Goal: Task Accomplishment & Management: Use online tool/utility

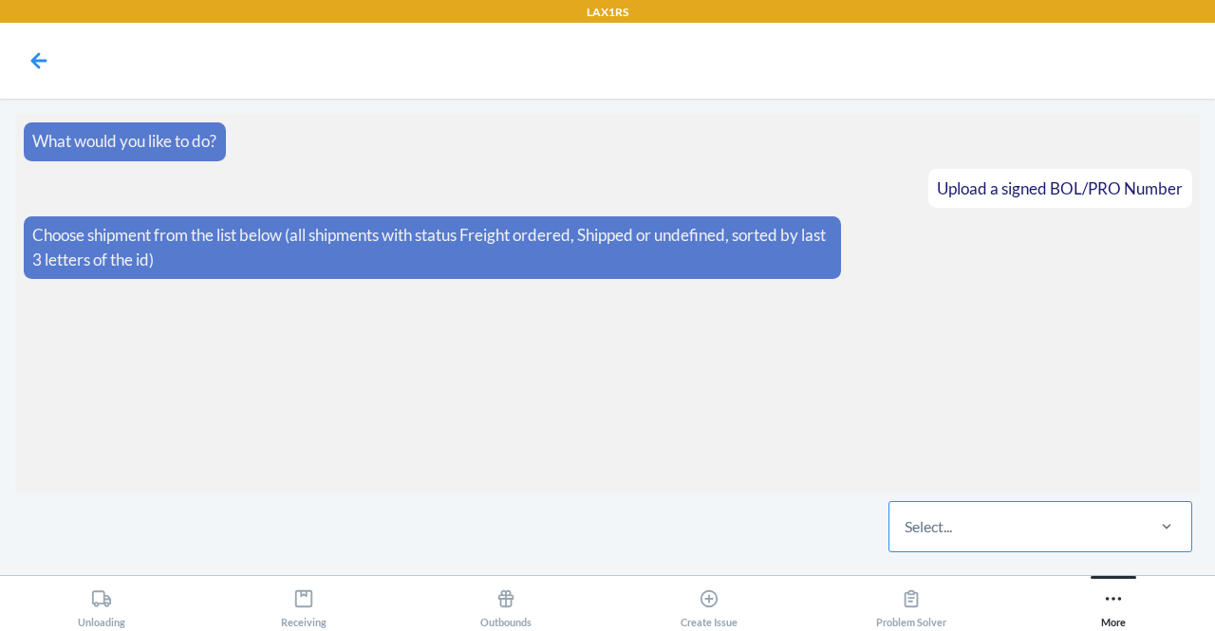
click at [1048, 517] on div "Select..." at bounding box center [1015, 526] width 252 height 49
click at [906, 517] on input "Select..." at bounding box center [906, 526] width 2 height 23
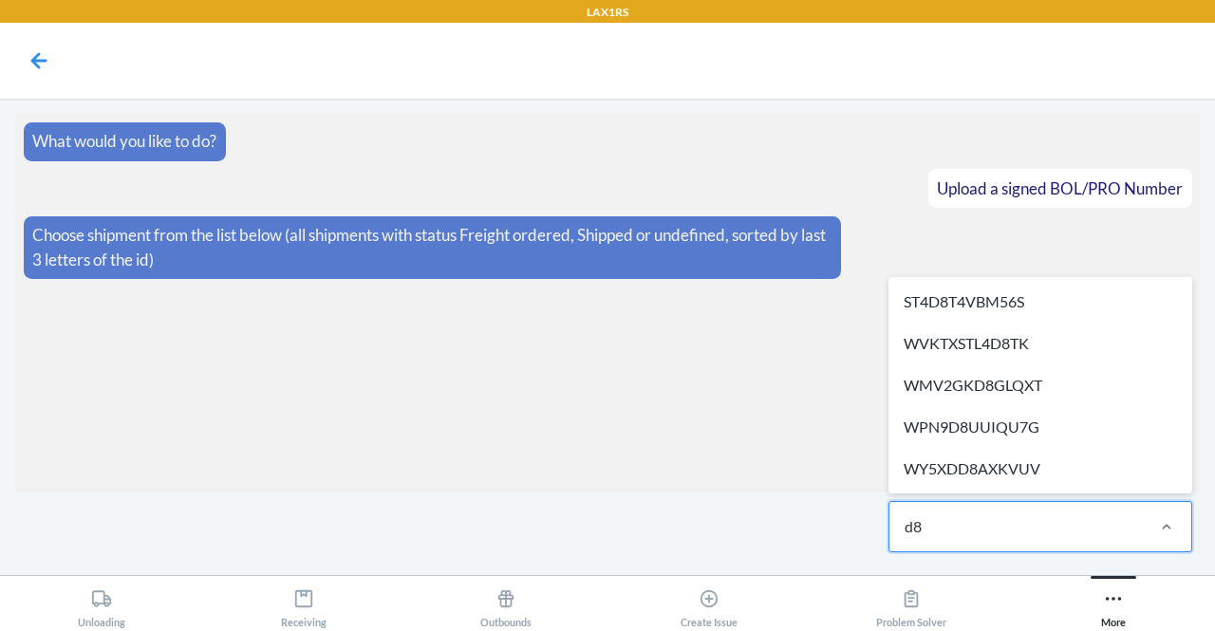
type input "d8t"
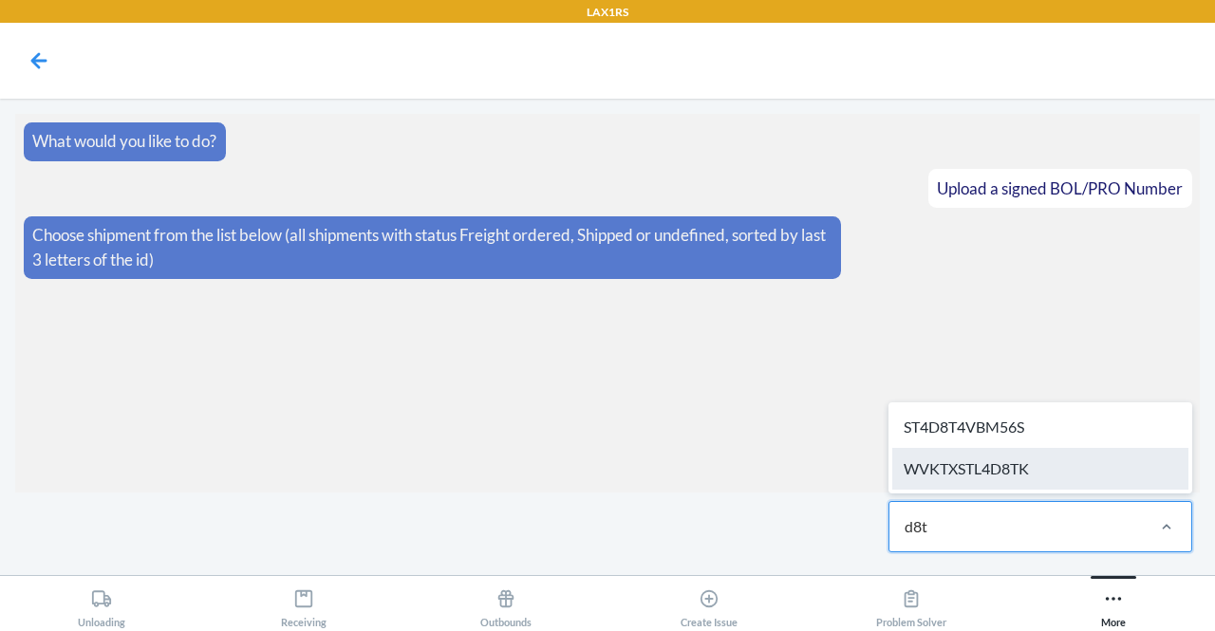
click at [1016, 482] on div "WVKTXSTL4D8TK" at bounding box center [1040, 469] width 296 height 42
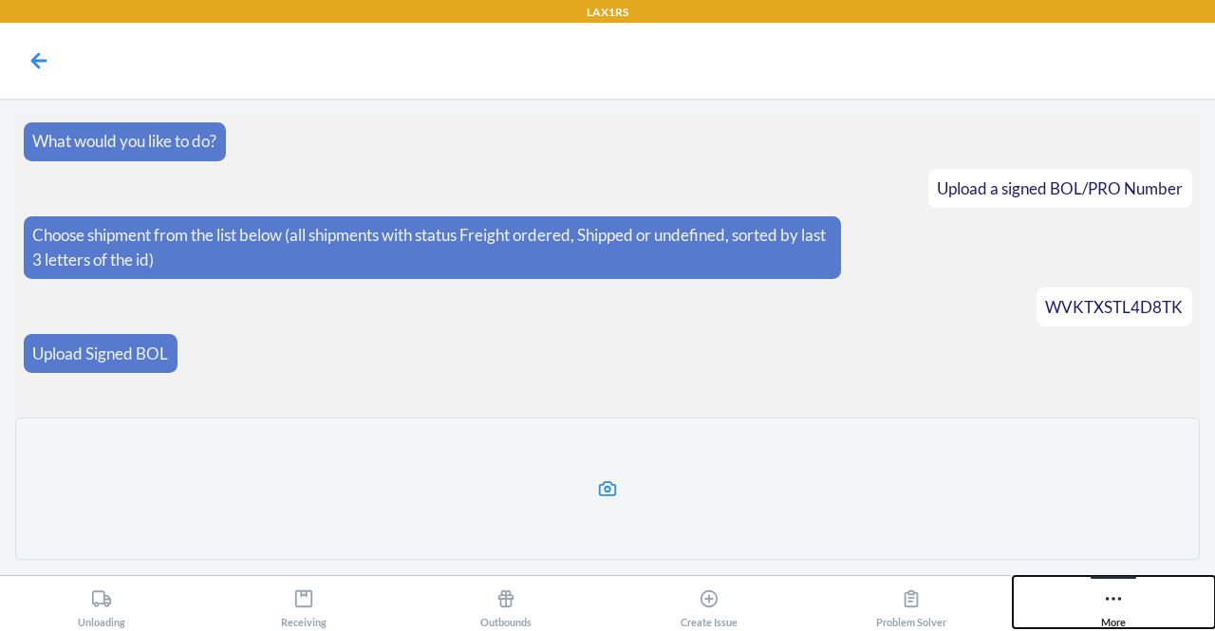
click at [1101, 618] on div "More" at bounding box center [1113, 604] width 25 height 47
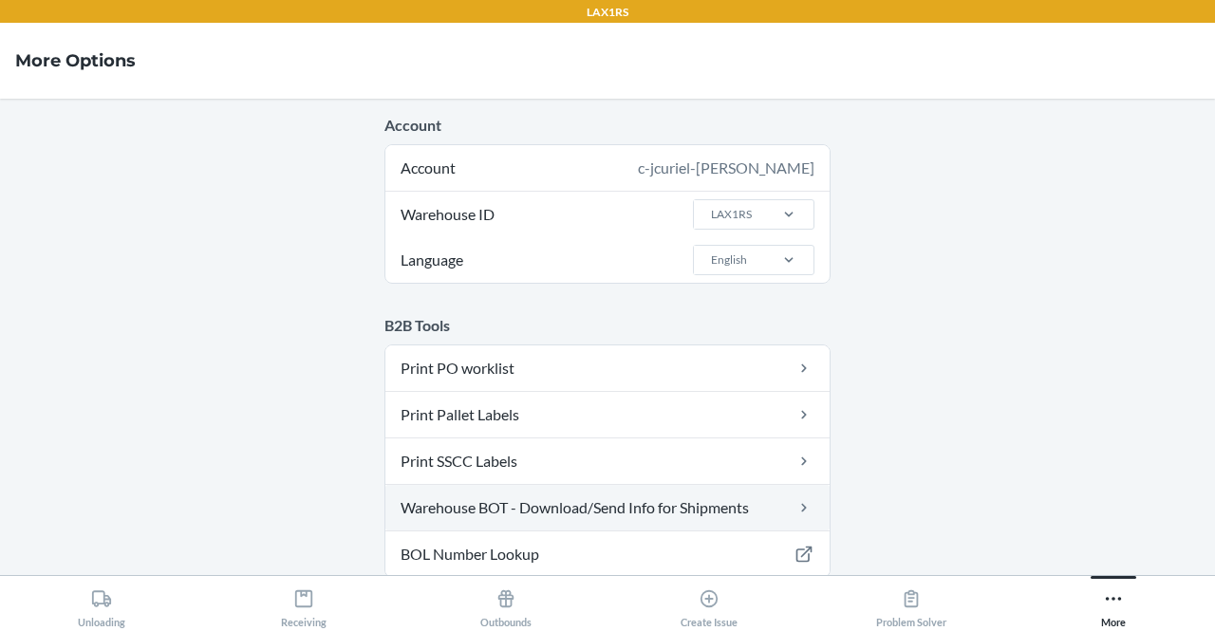
click at [521, 496] on link "Warehouse BOT - Download/Send Info for Shipments" at bounding box center [607, 508] width 444 height 46
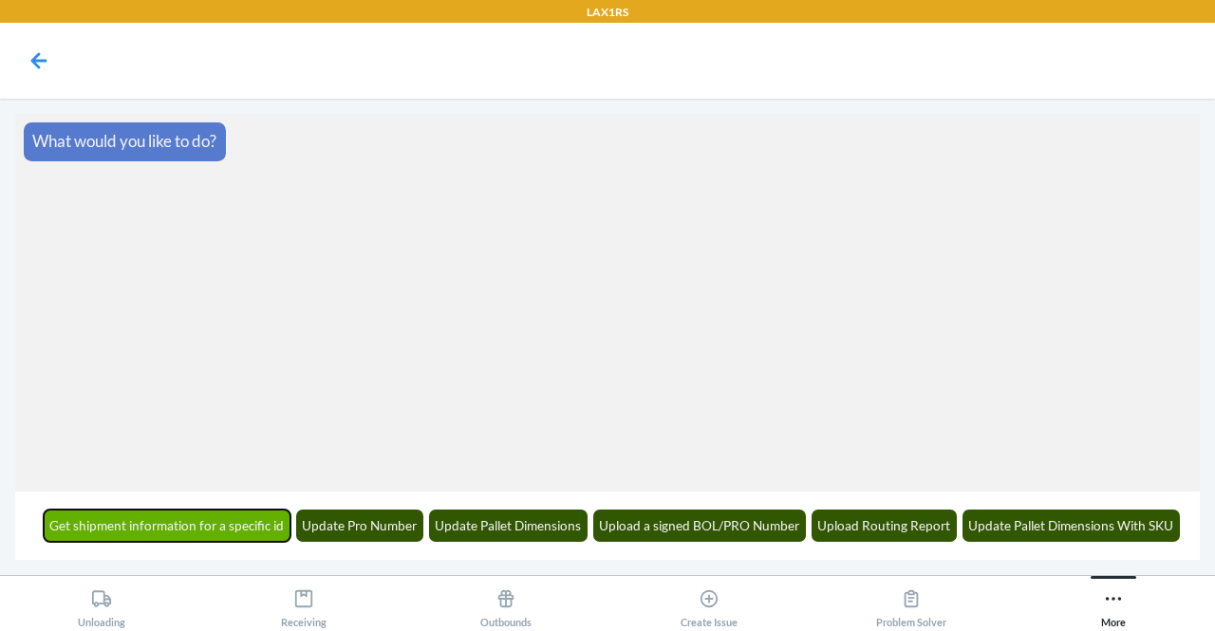
click at [260, 532] on button "Get shipment information for a specific id" at bounding box center [168, 526] width 248 height 32
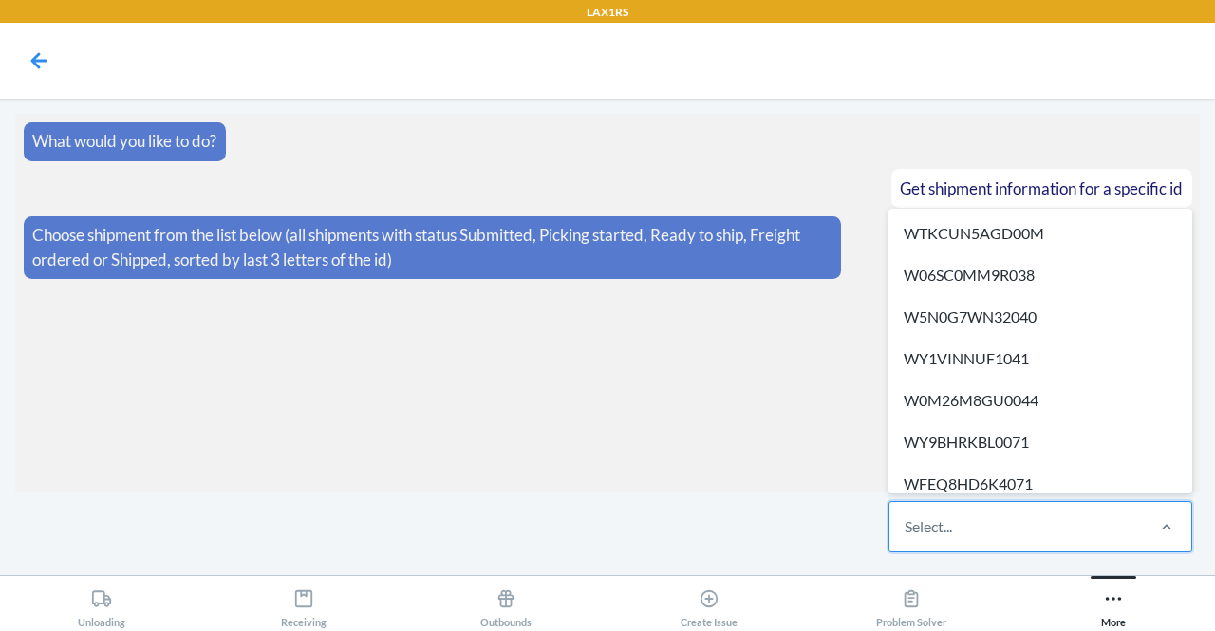
click at [978, 530] on div "Select..." at bounding box center [1015, 526] width 252 height 49
click at [906, 530] on input "option WTKCUN5AGD00M focused, 1 of 676. 676 results available. Use Up and Down …" at bounding box center [906, 526] width 2 height 23
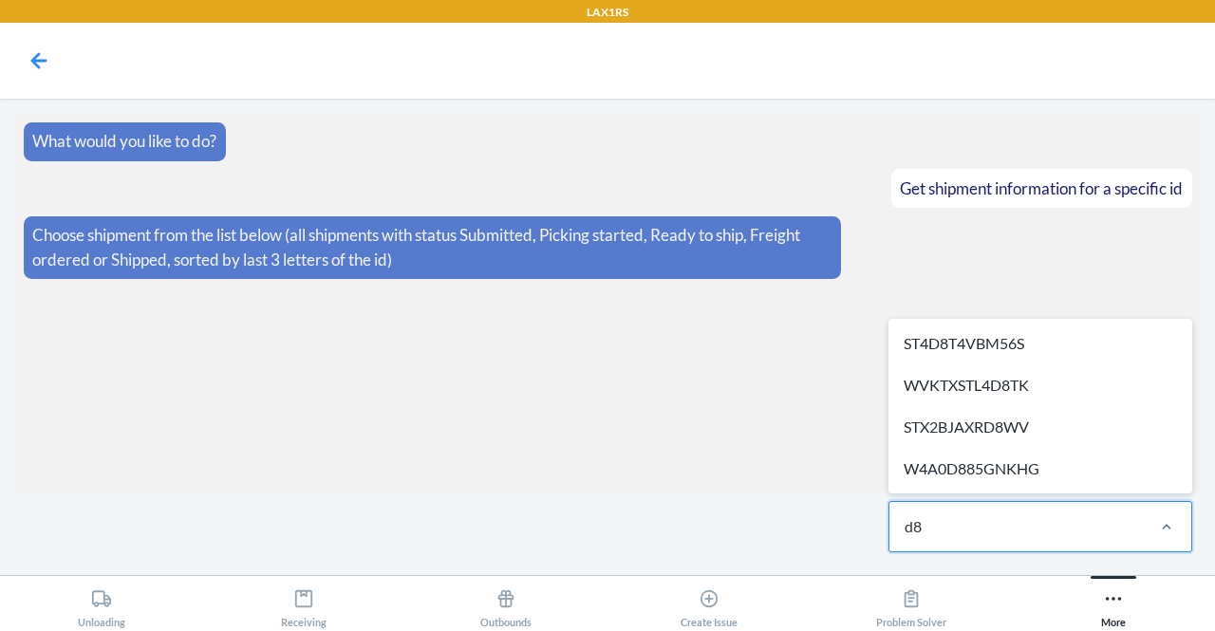
type input "d8t"
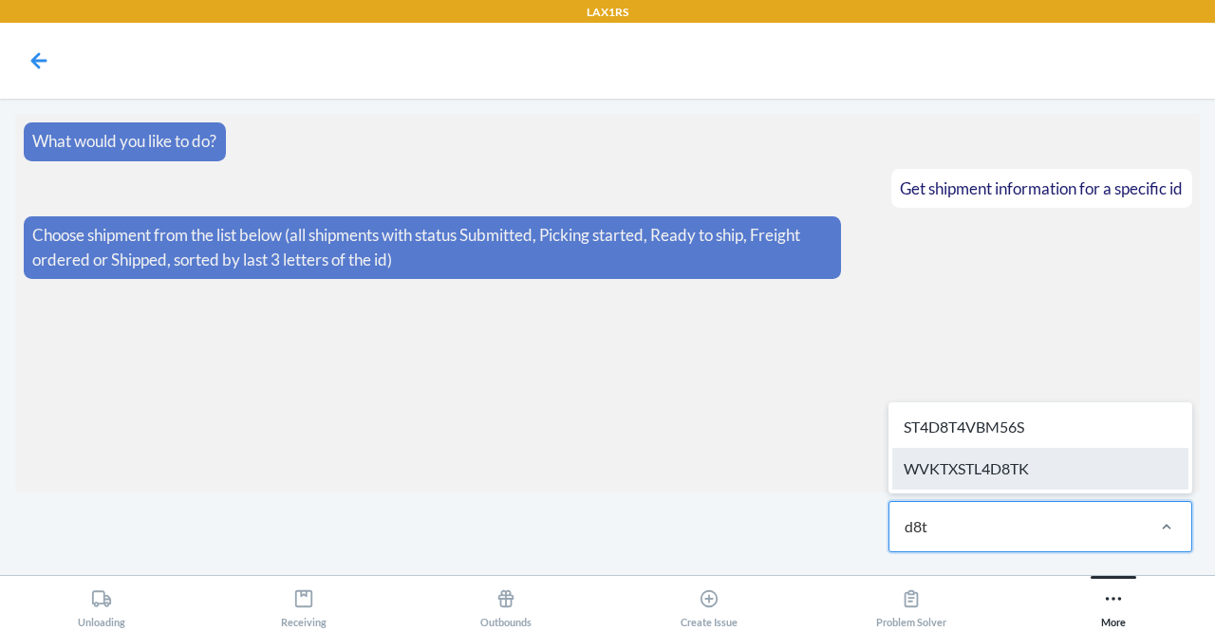
click at [1009, 466] on div "WVKTXSTL4D8TK" at bounding box center [1040, 469] width 296 height 42
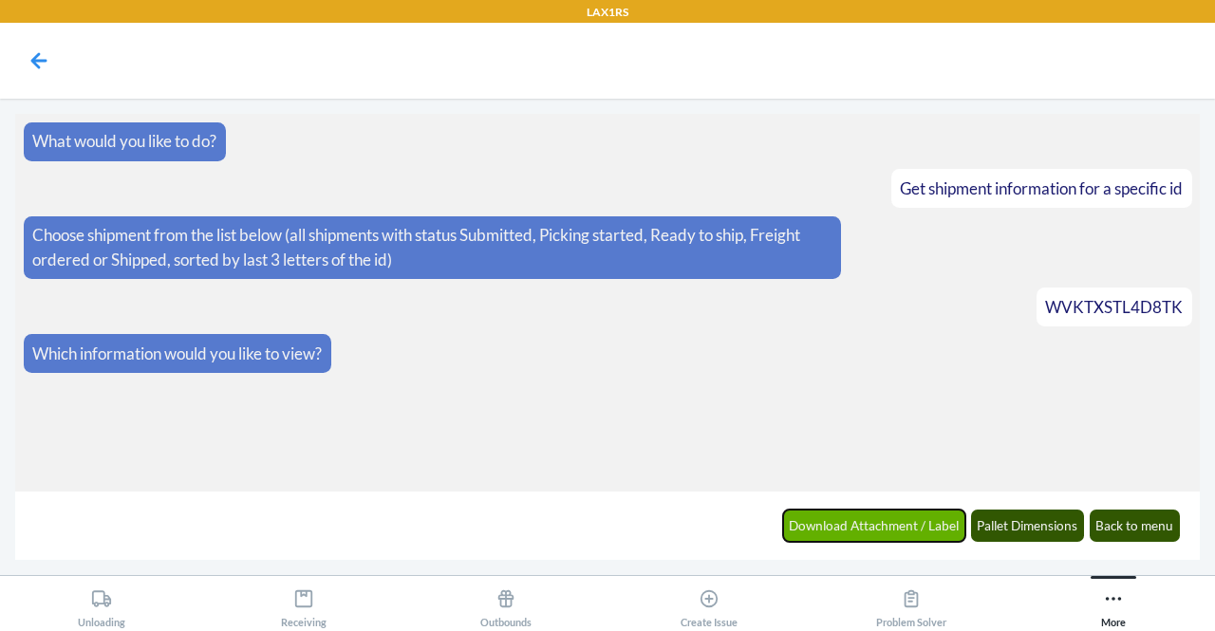
click at [817, 532] on button "Download Attachment / Label" at bounding box center [874, 526] width 183 height 32
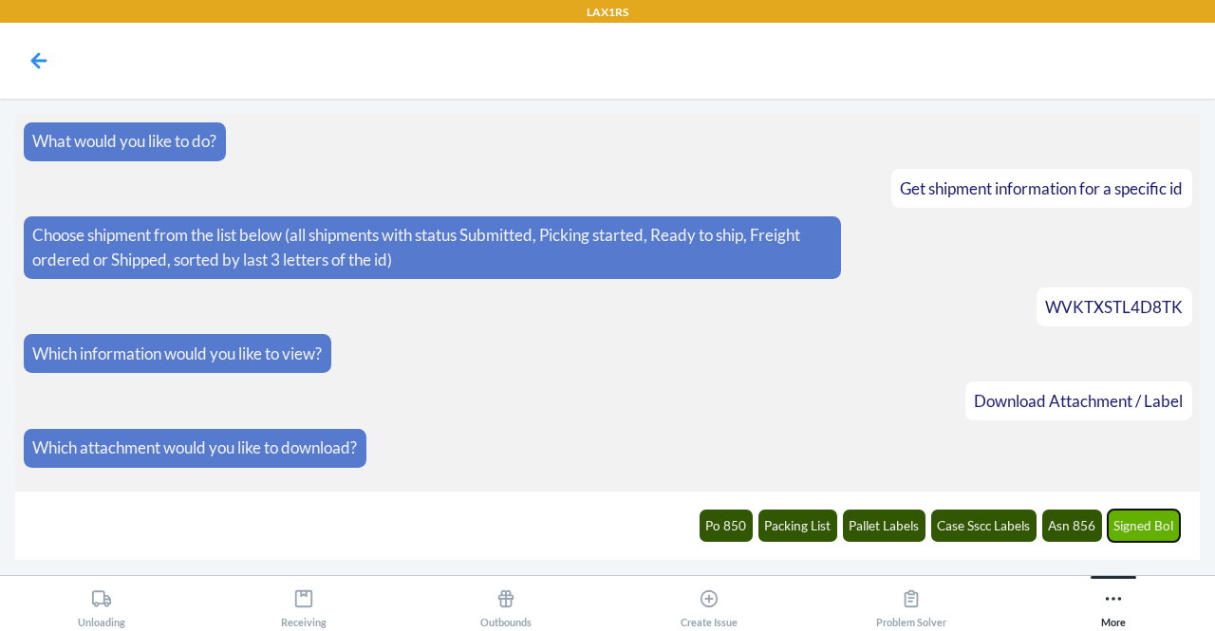
click at [1139, 524] on button "Signed Bol" at bounding box center [1144, 526] width 73 height 32
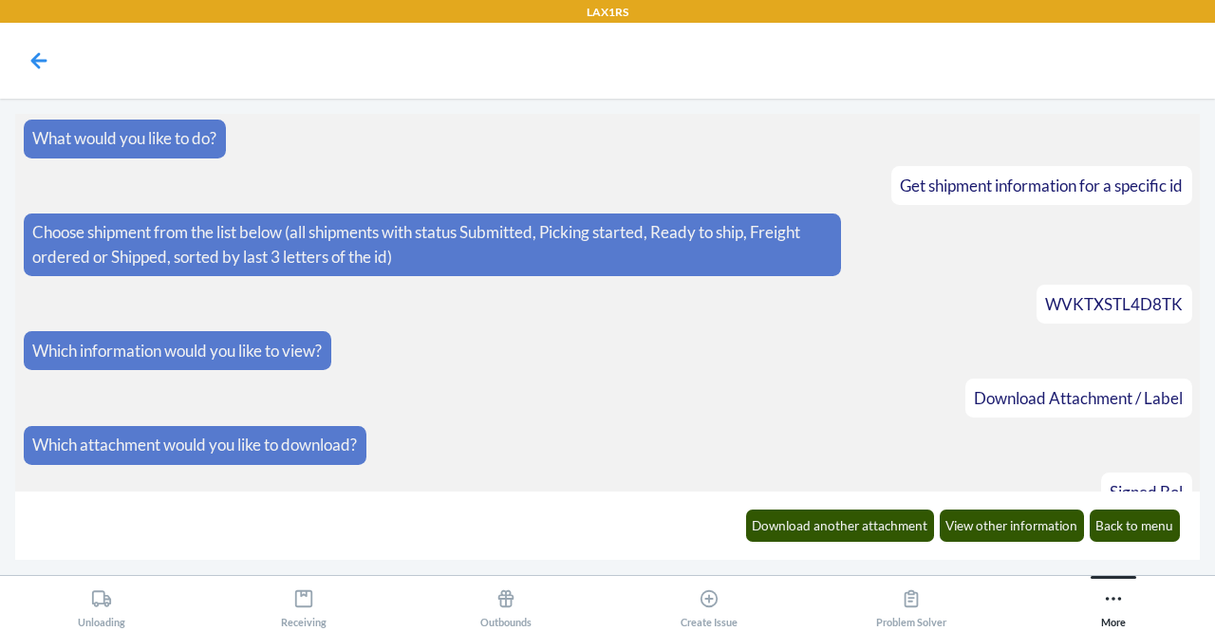
scroll to position [71, 0]
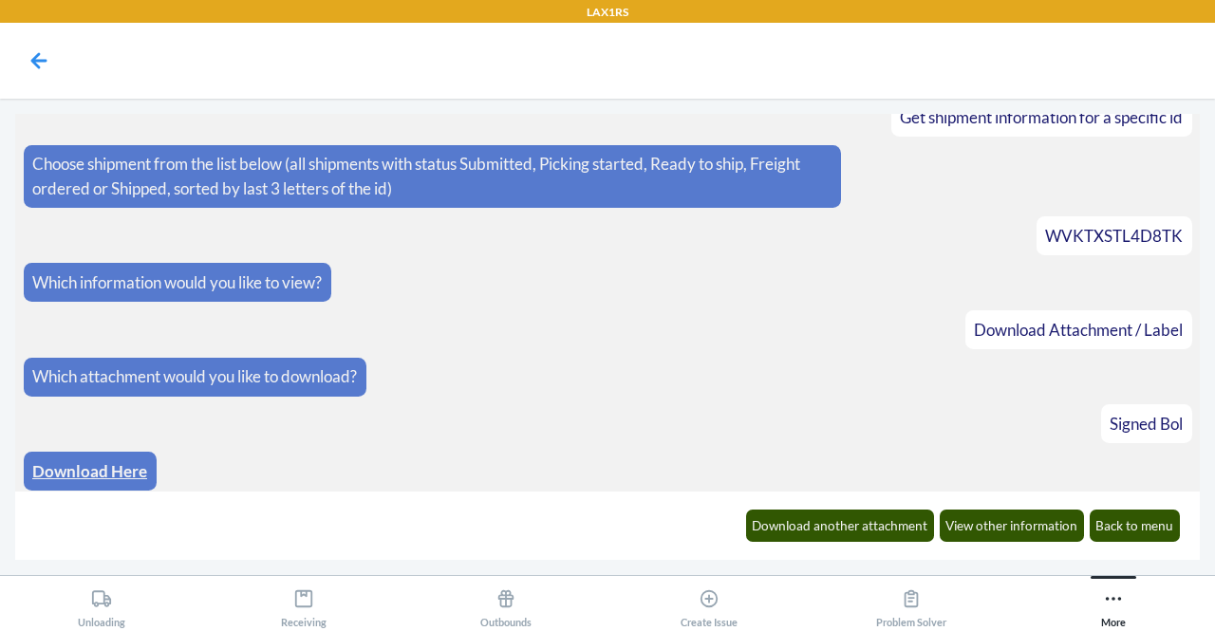
click at [82, 462] on link "Download Here" at bounding box center [89, 471] width 115 height 20
click at [1127, 512] on button "Back to menu" at bounding box center [1135, 526] width 91 height 32
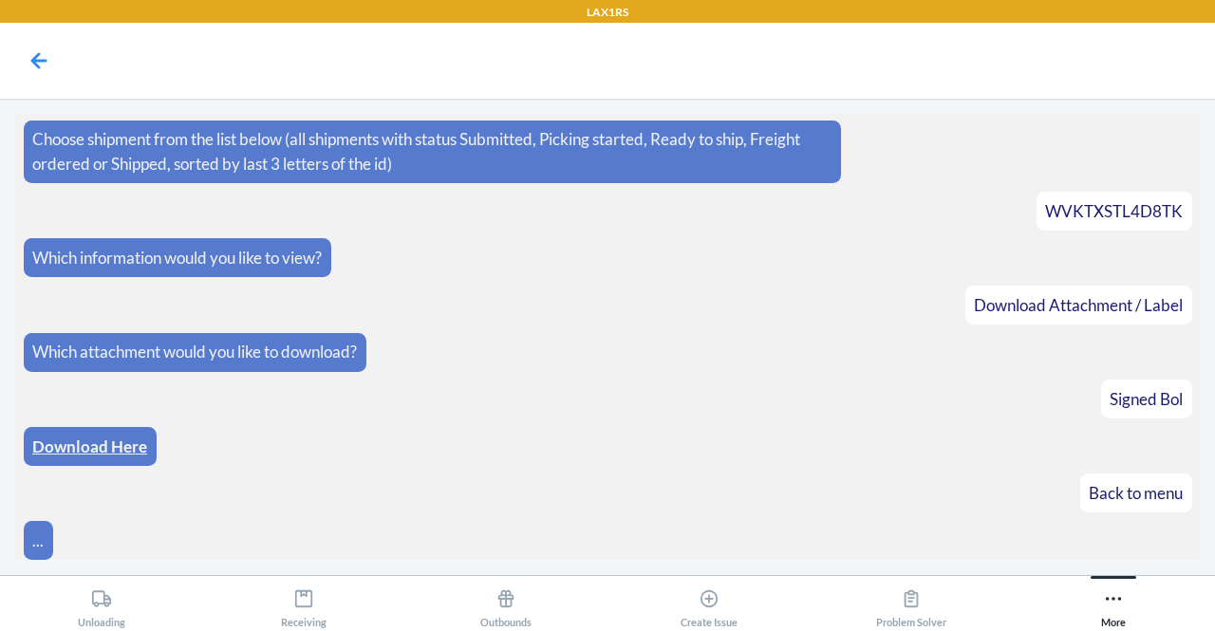
scroll to position [164, 0]
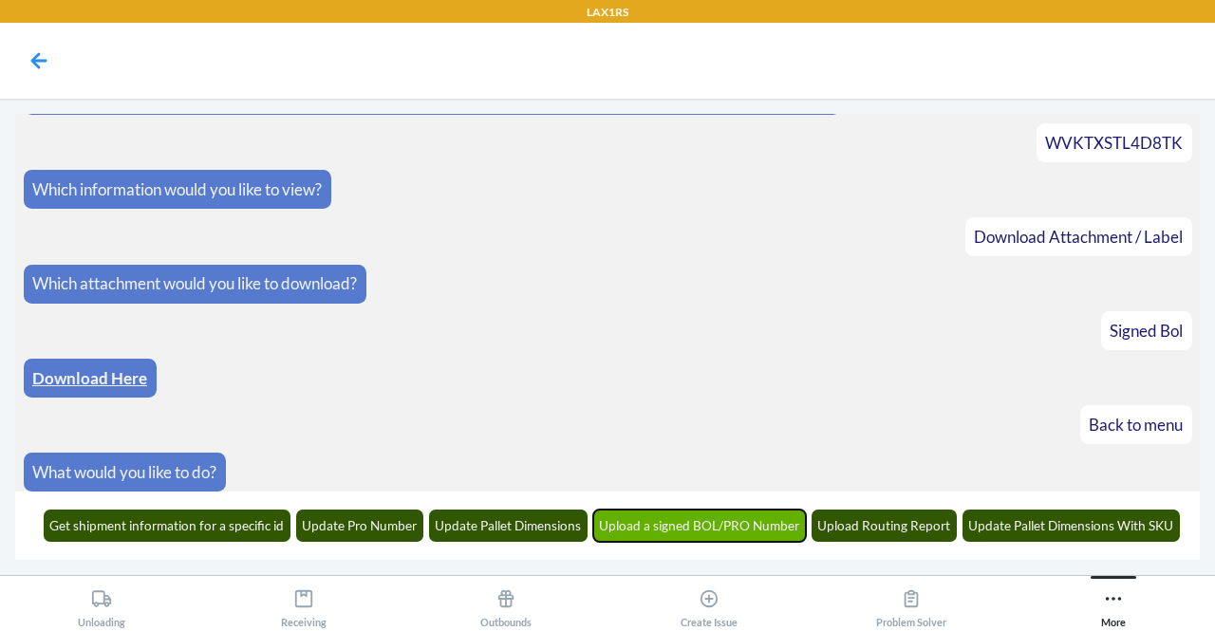
click at [705, 523] on button "Upload a signed BOL/PRO Number" at bounding box center [700, 526] width 214 height 32
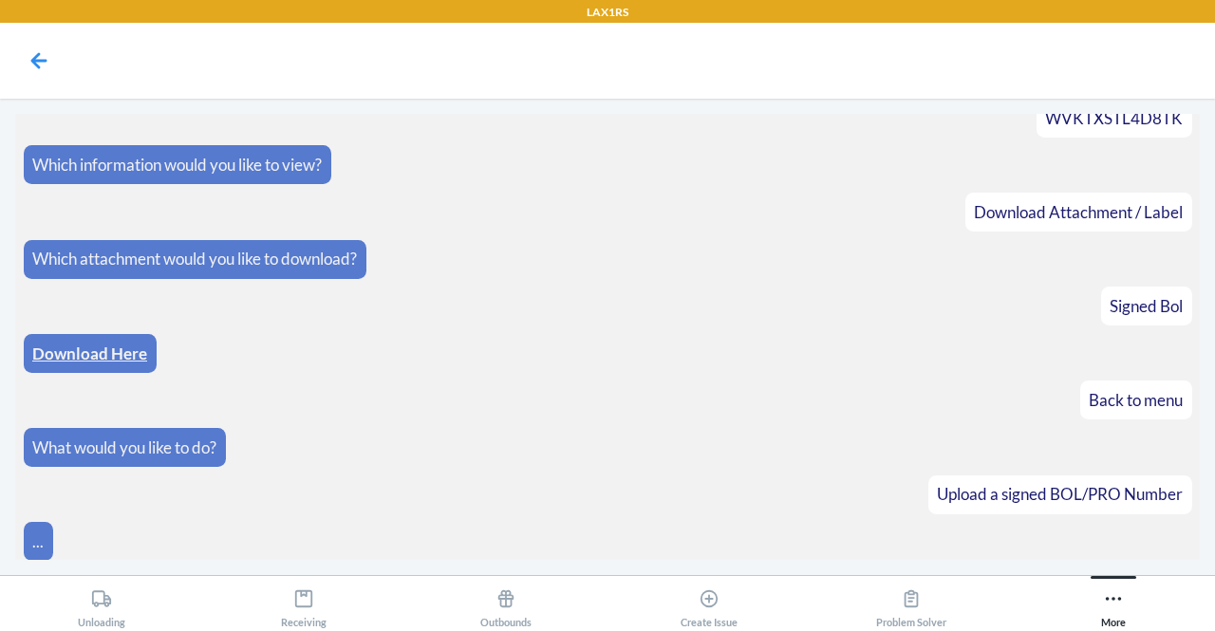
scroll to position [280, 0]
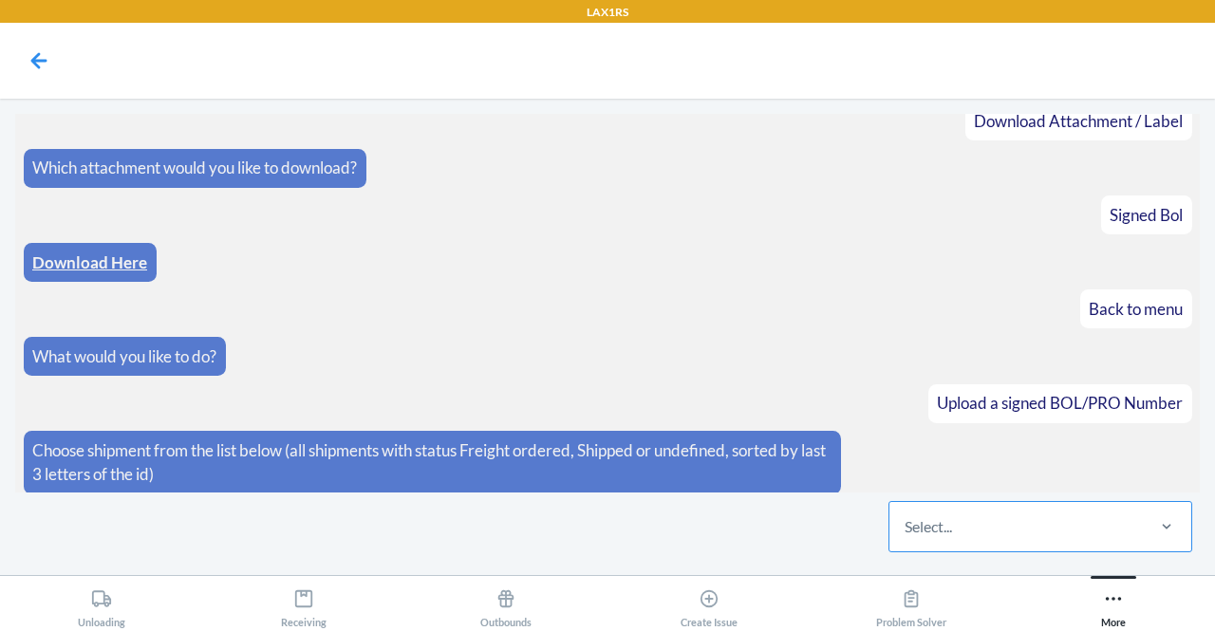
click at [947, 532] on div "Select..." at bounding box center [928, 526] width 47 height 23
click at [906, 532] on input "Select..." at bounding box center [906, 526] width 2 height 23
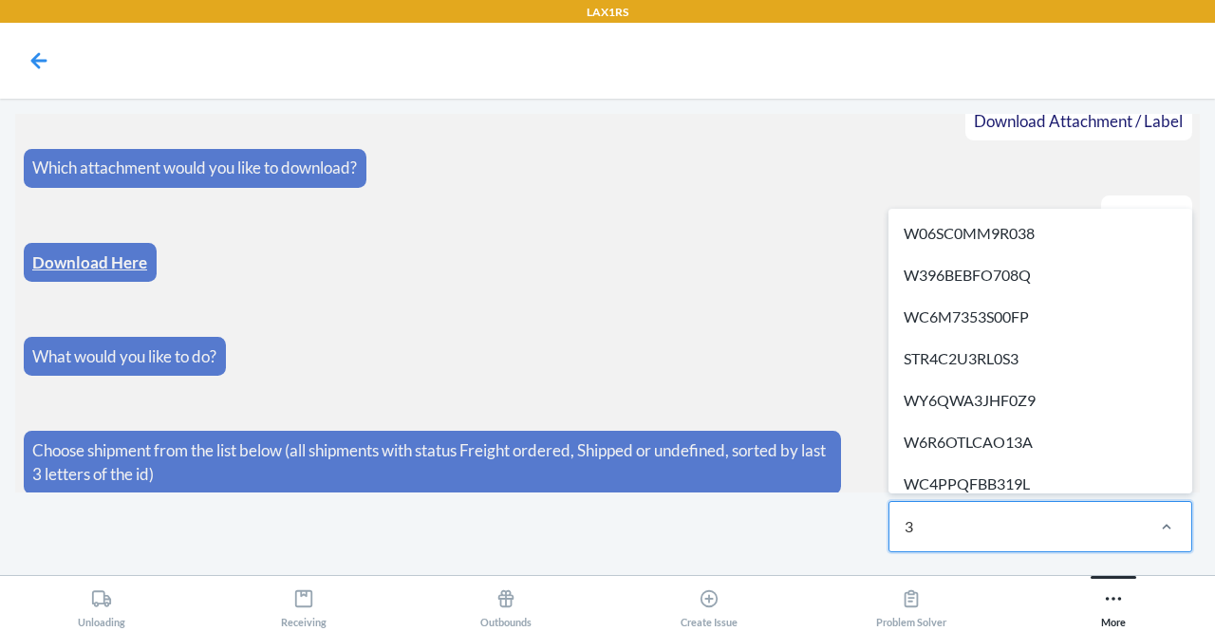
type input "3x"
click at [1003, 470] on div "W9ZI6WB7F3XQL" at bounding box center [1040, 484] width 296 height 42
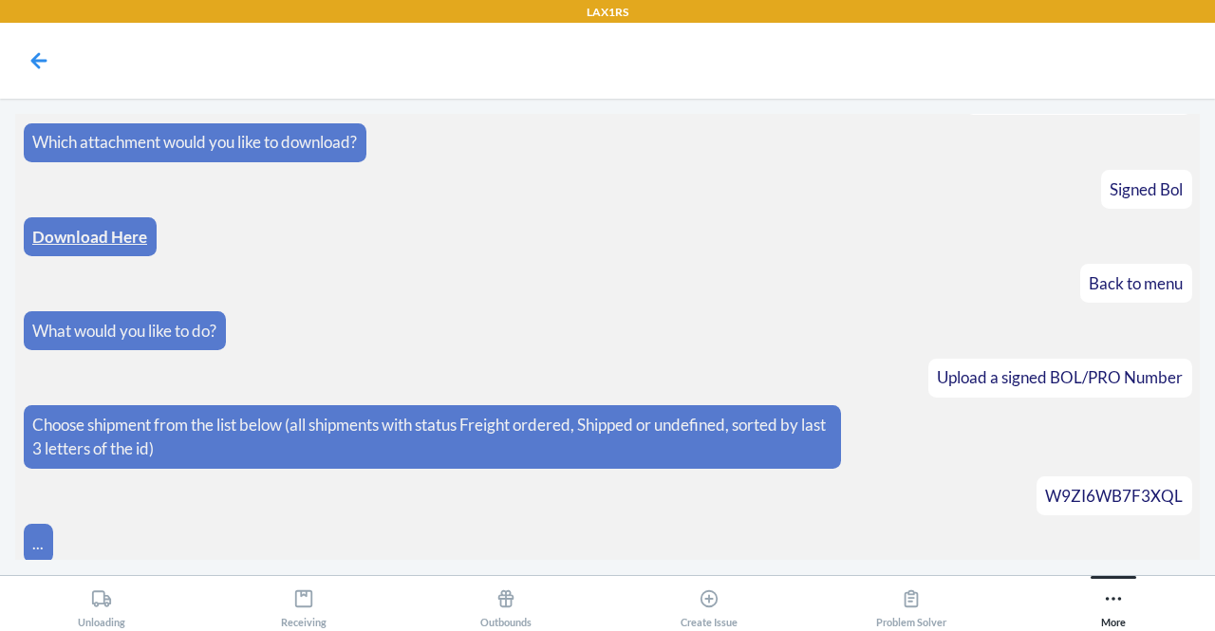
scroll to position [448, 0]
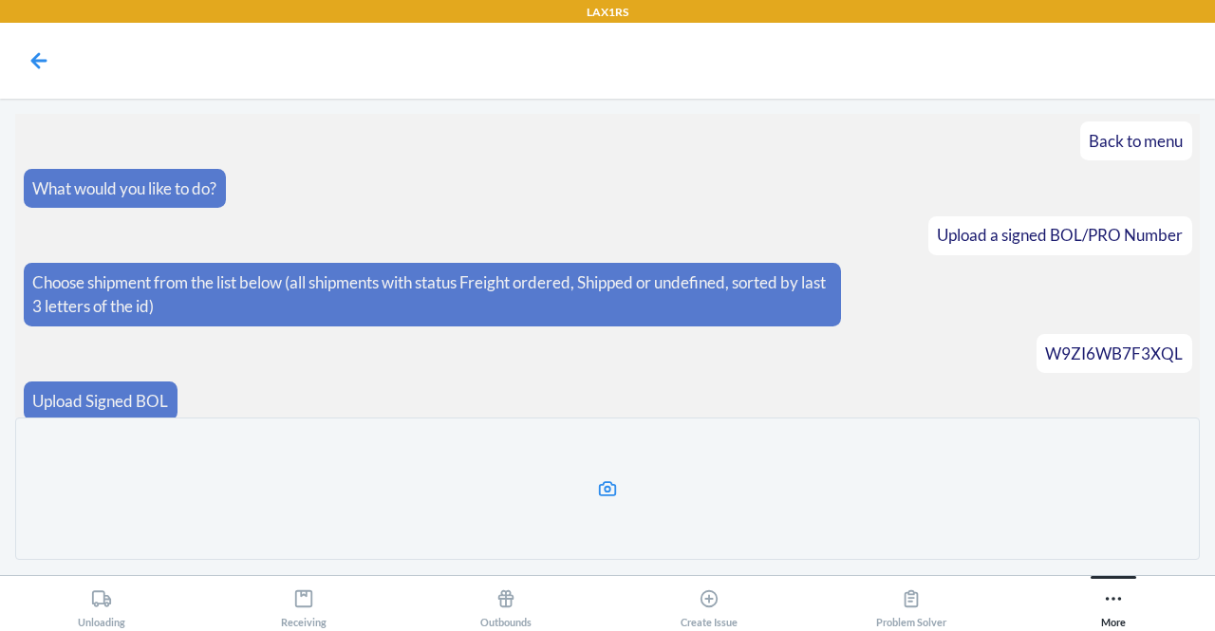
click at [592, 470] on label at bounding box center [607, 489] width 1185 height 142
click at [0, 0] on input "file" at bounding box center [0, 0] width 0 height 0
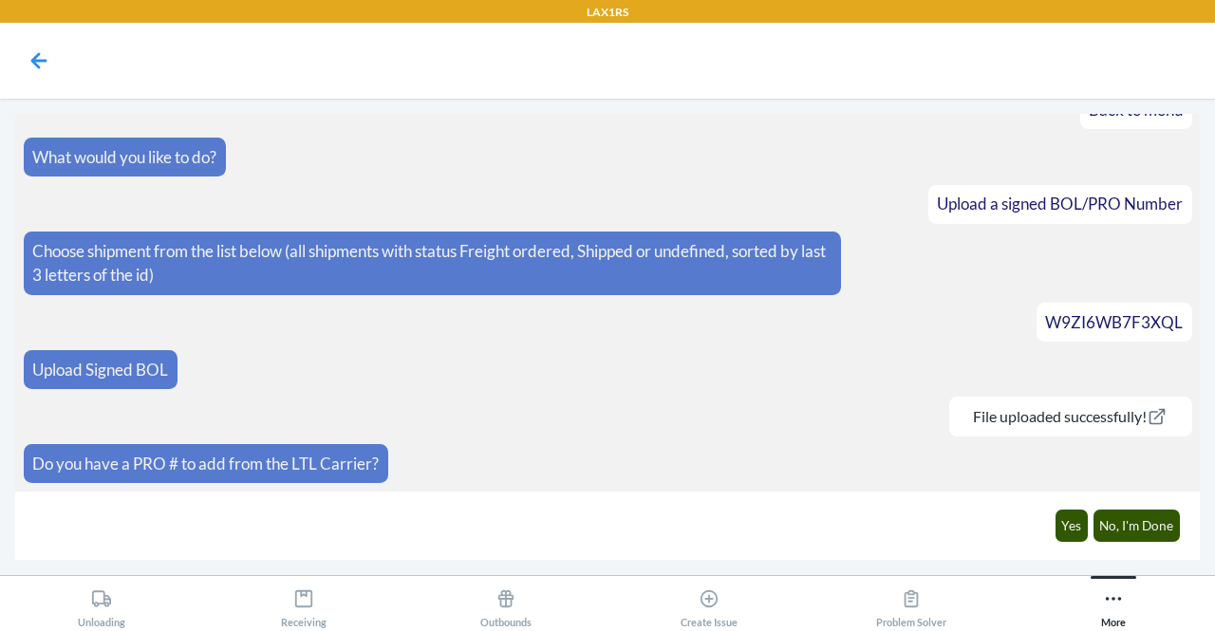
scroll to position [467, 0]
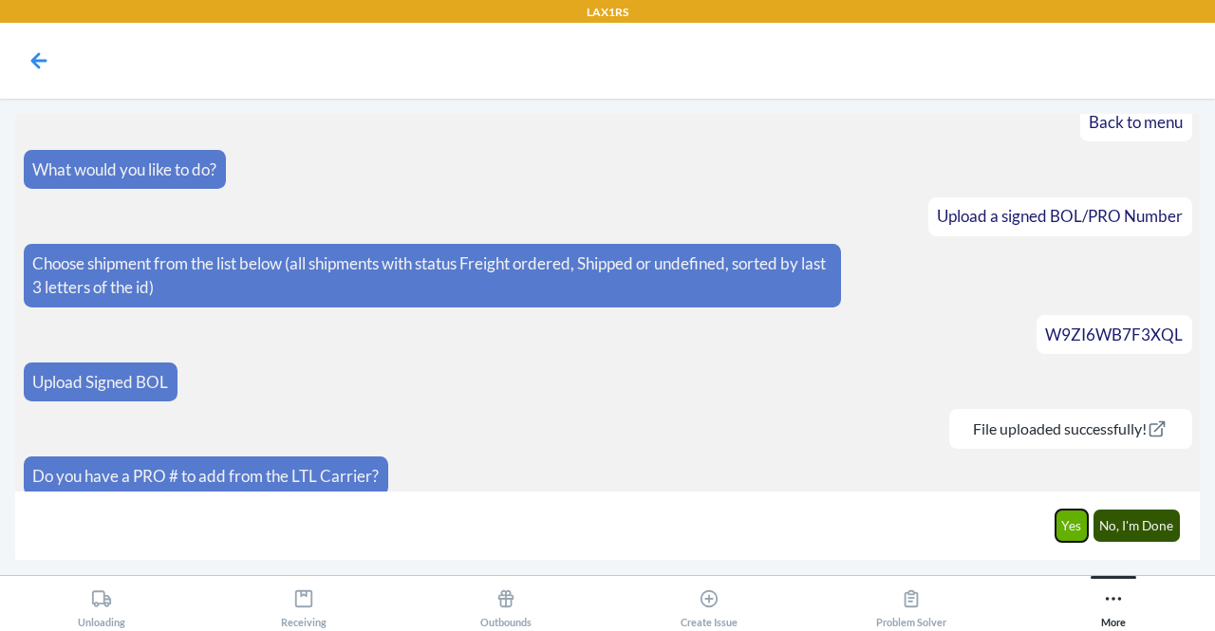
click at [1079, 527] on button "Yes" at bounding box center [1071, 526] width 33 height 32
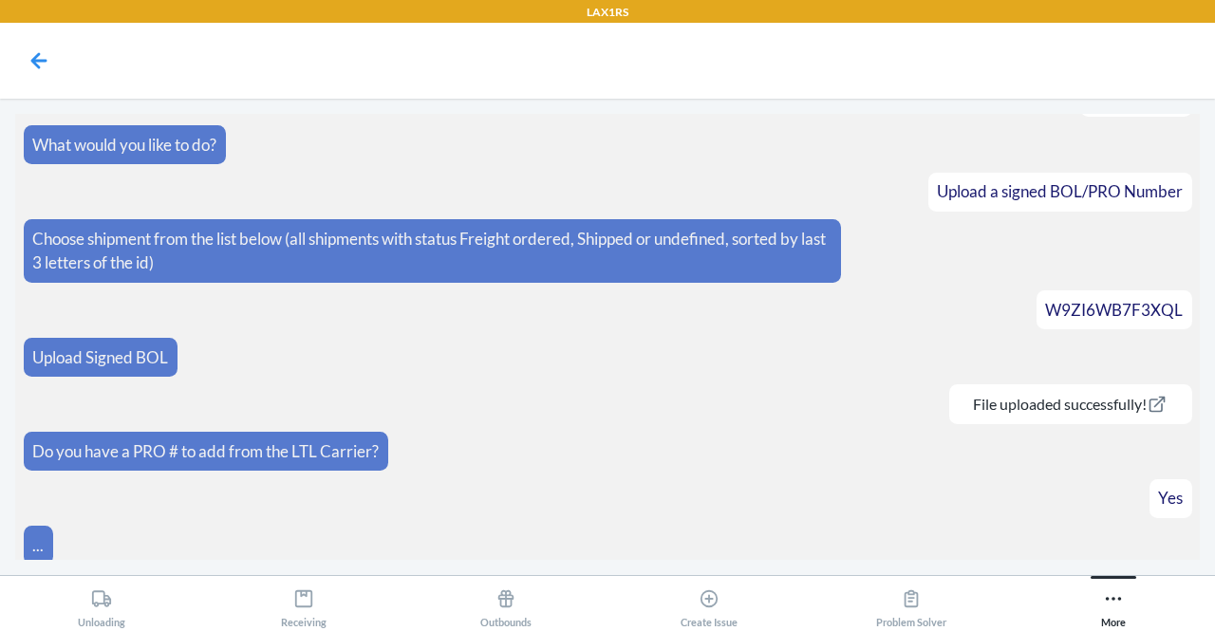
scroll to position [532, 0]
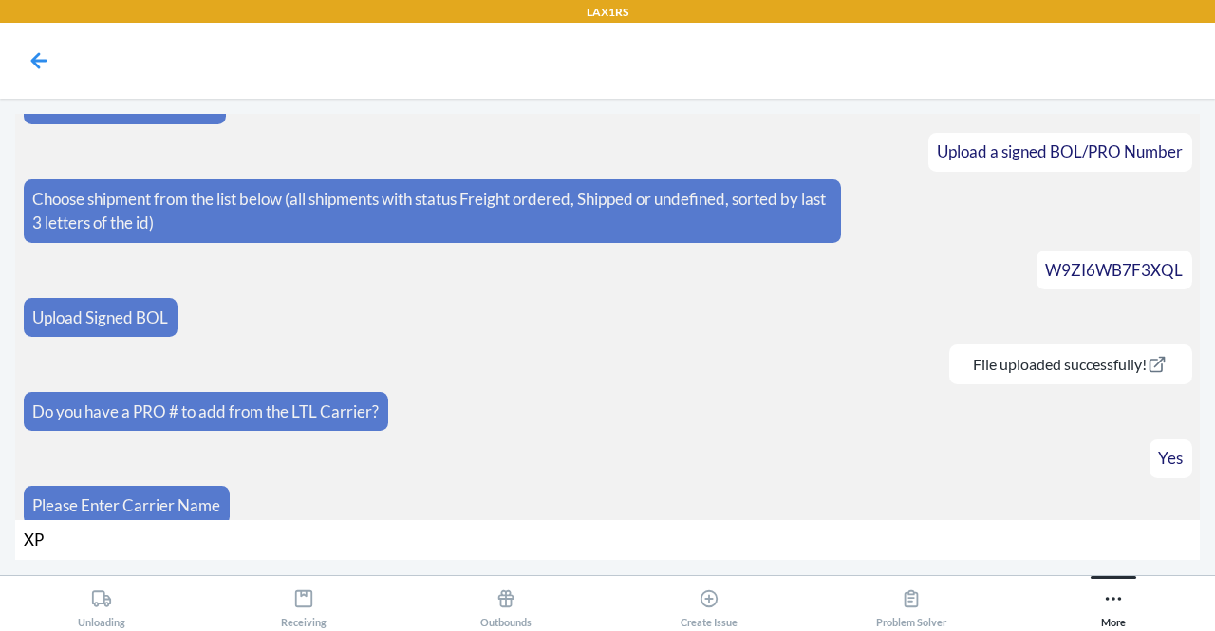
type input "XPO"
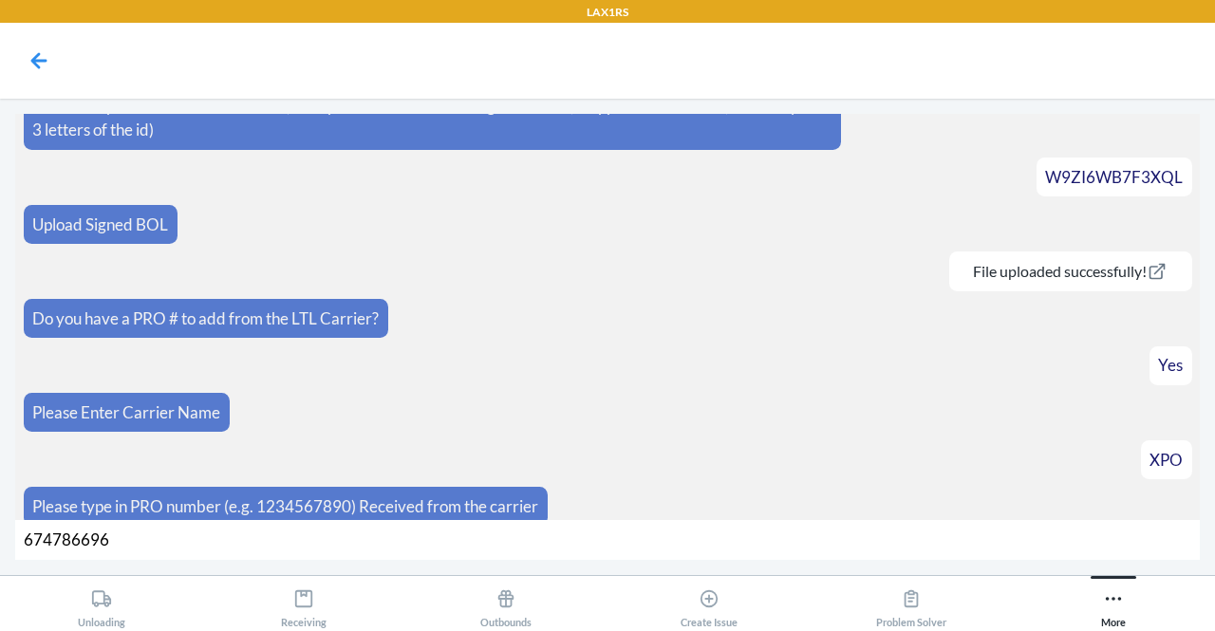
type input "674786696"
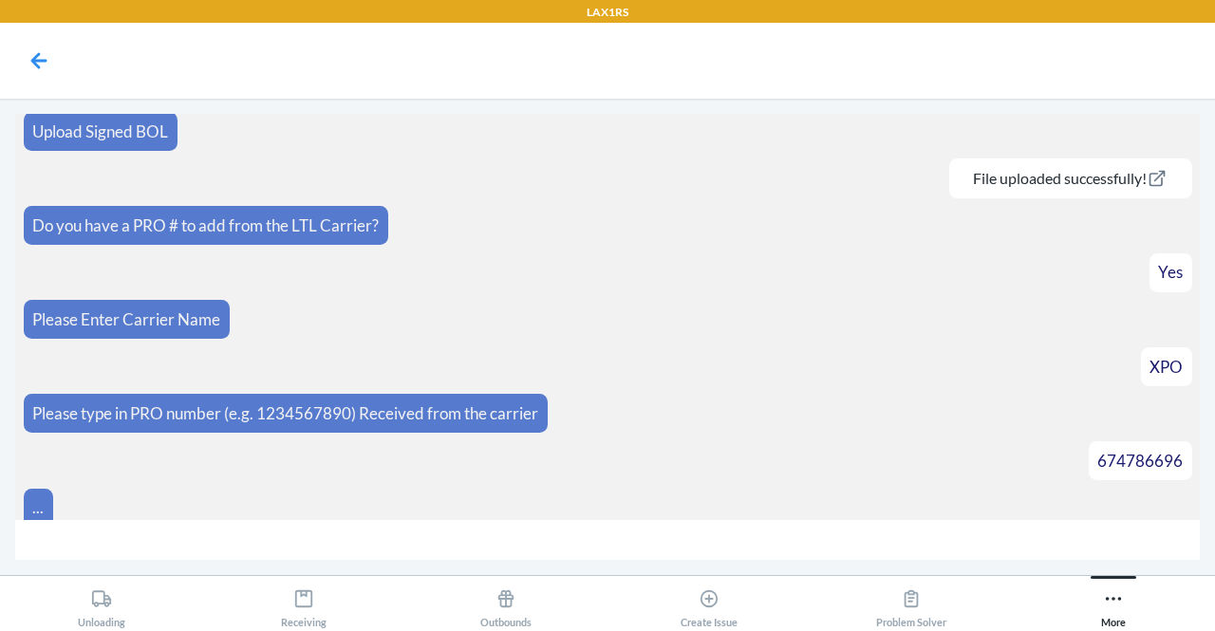
scroll to position [746, 0]
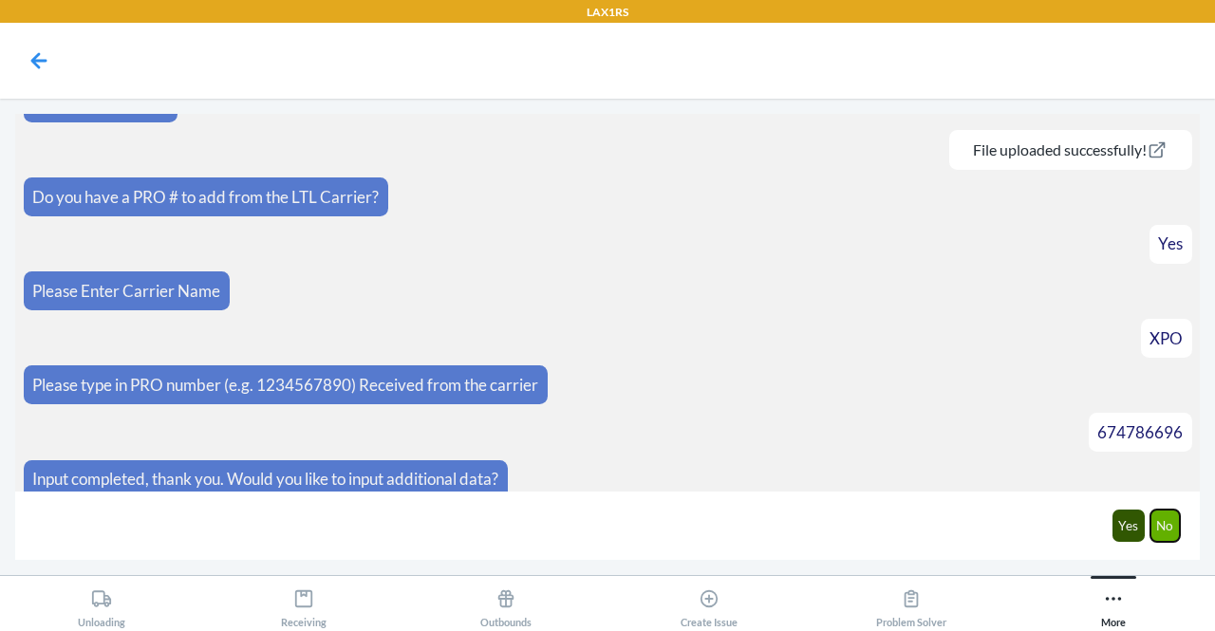
click at [1173, 527] on button "No" at bounding box center [1165, 526] width 30 height 32
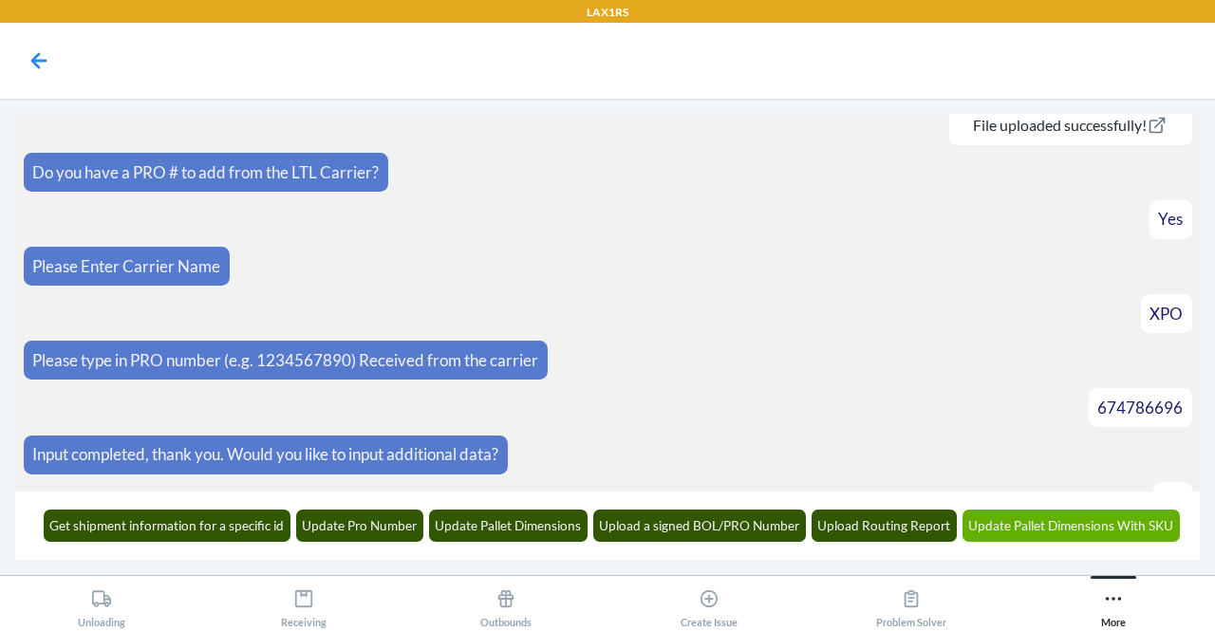
scroll to position [839, 0]
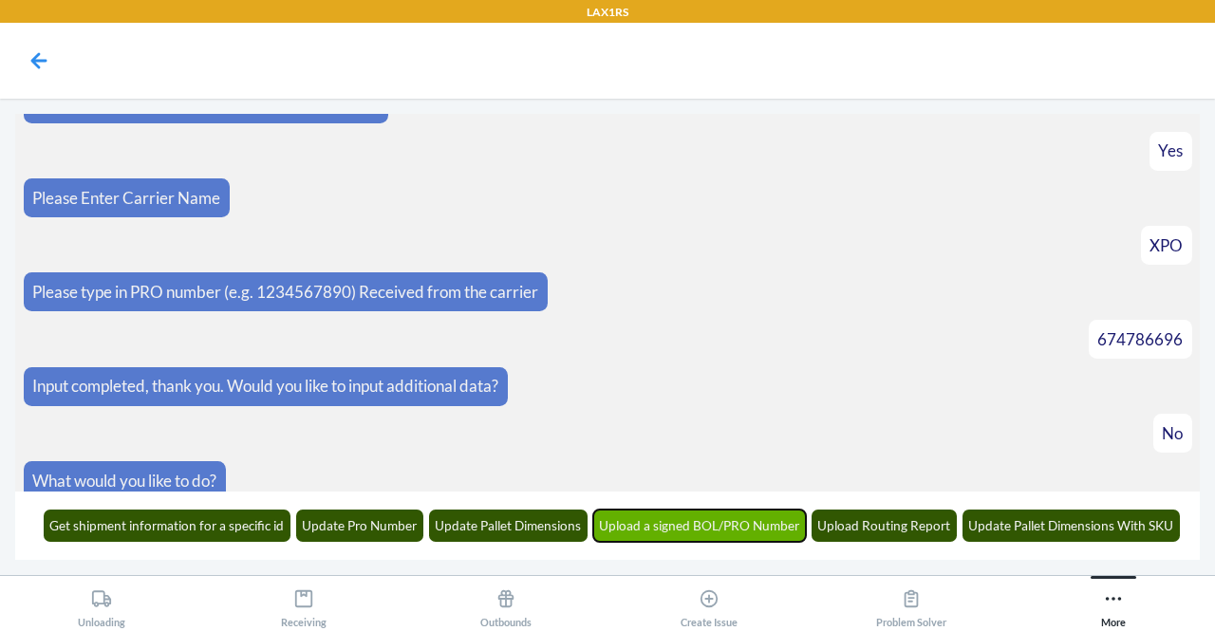
click at [679, 523] on button "Upload a signed BOL/PRO Number" at bounding box center [700, 526] width 214 height 32
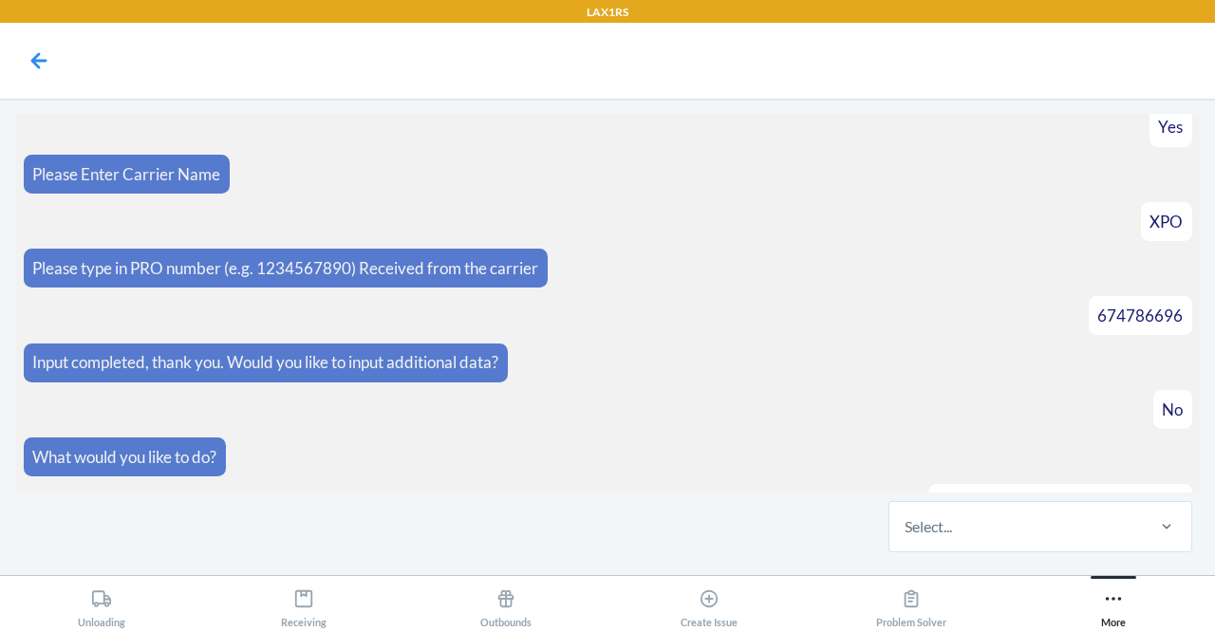
scroll to position [955, 0]
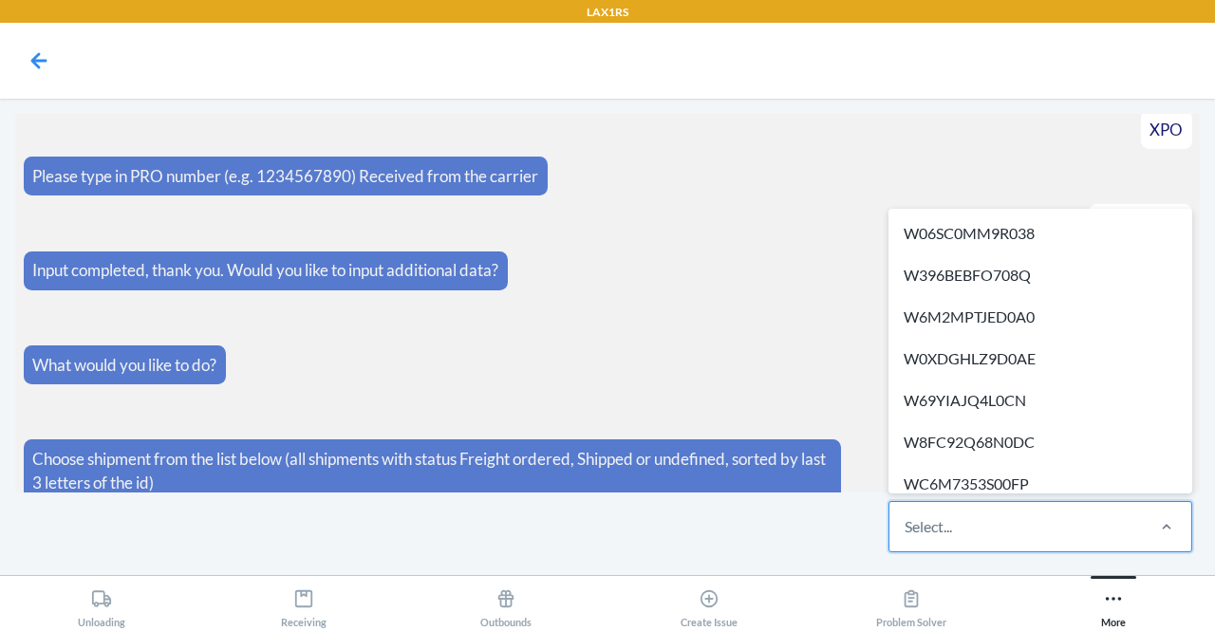
click at [993, 525] on div "Select..." at bounding box center [1015, 526] width 252 height 49
click at [906, 525] on input "option W06SC0MM9R038 focused, 1 of 517. 517 results available. Use Up and Down …" at bounding box center [906, 526] width 2 height 23
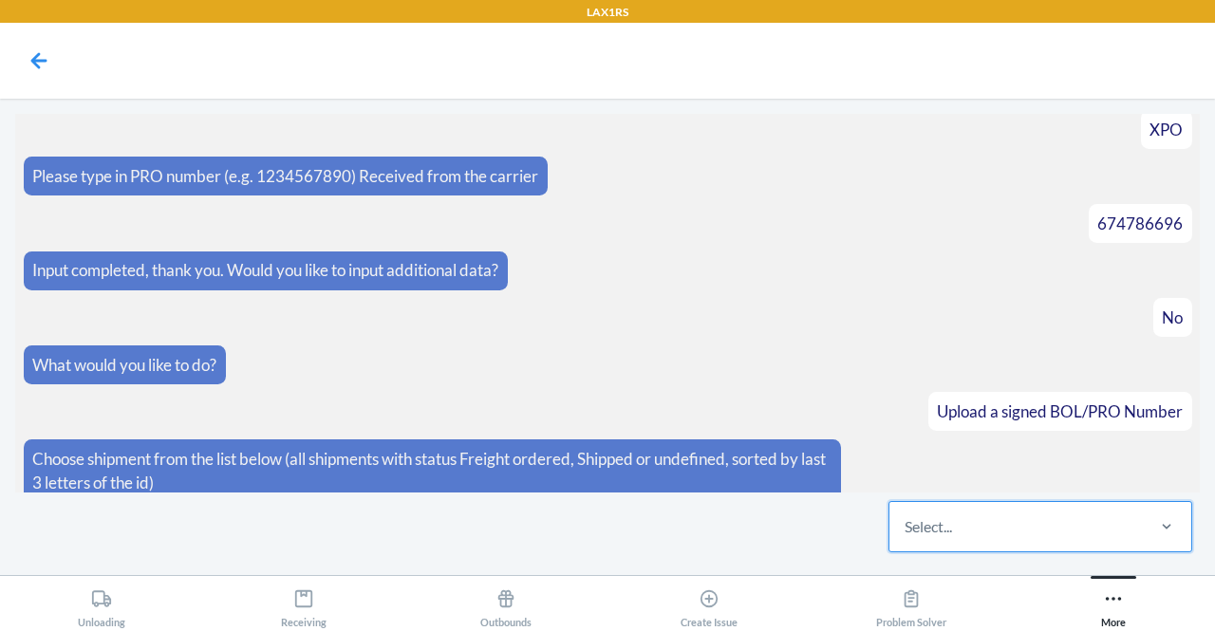
click at [956, 530] on div "Select..." at bounding box center [1015, 526] width 252 height 49
click at [906, 530] on input "0 results available. Select is focused ,type to refine list, press Down to open…" at bounding box center [906, 526] width 2 height 23
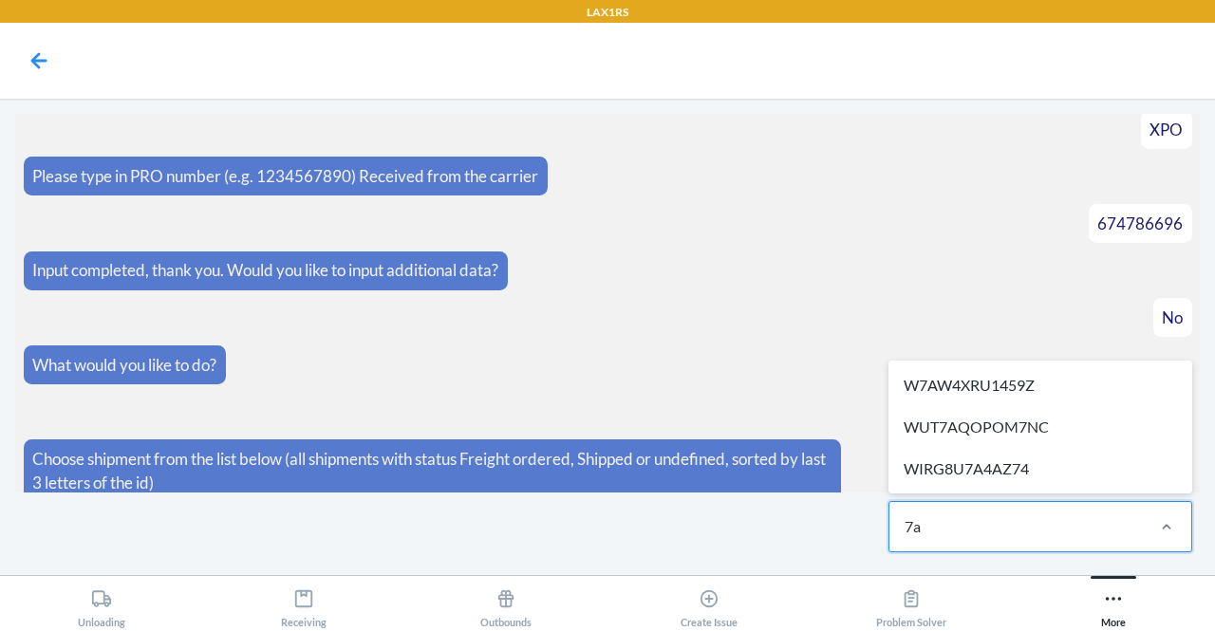
type input "7"
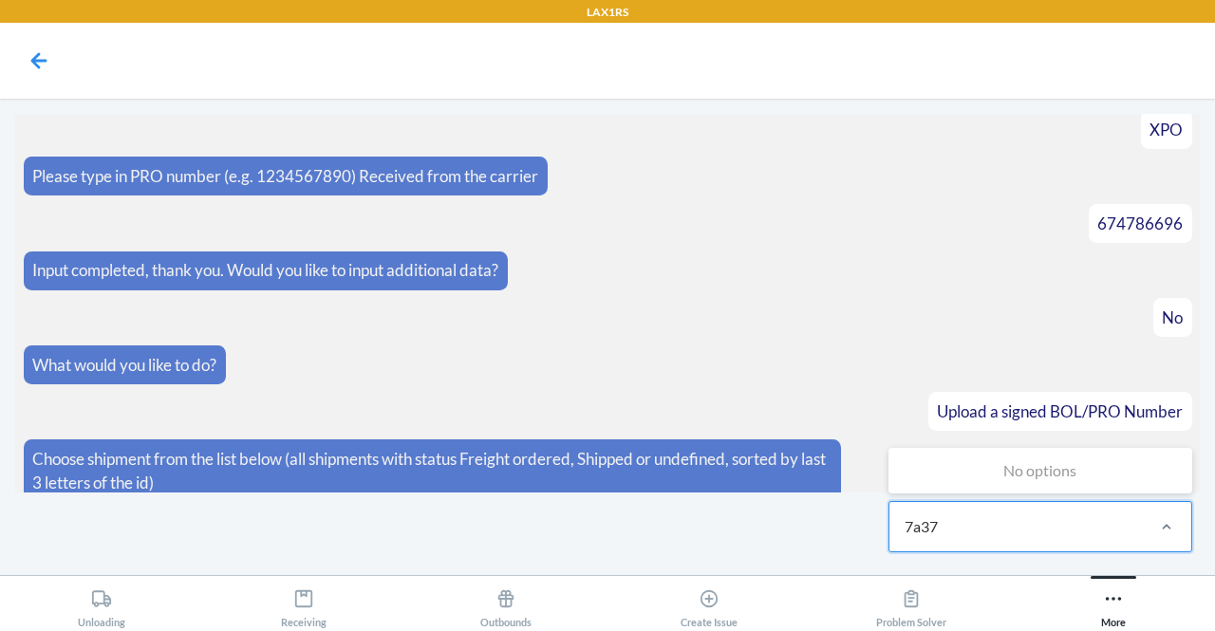
type input "7a37"
click at [1021, 531] on div "Select..." at bounding box center [1015, 526] width 252 height 49
click at [906, 531] on input "0 results available. Select is focused ,type to refine list, press Down to open…" at bounding box center [906, 526] width 2 height 23
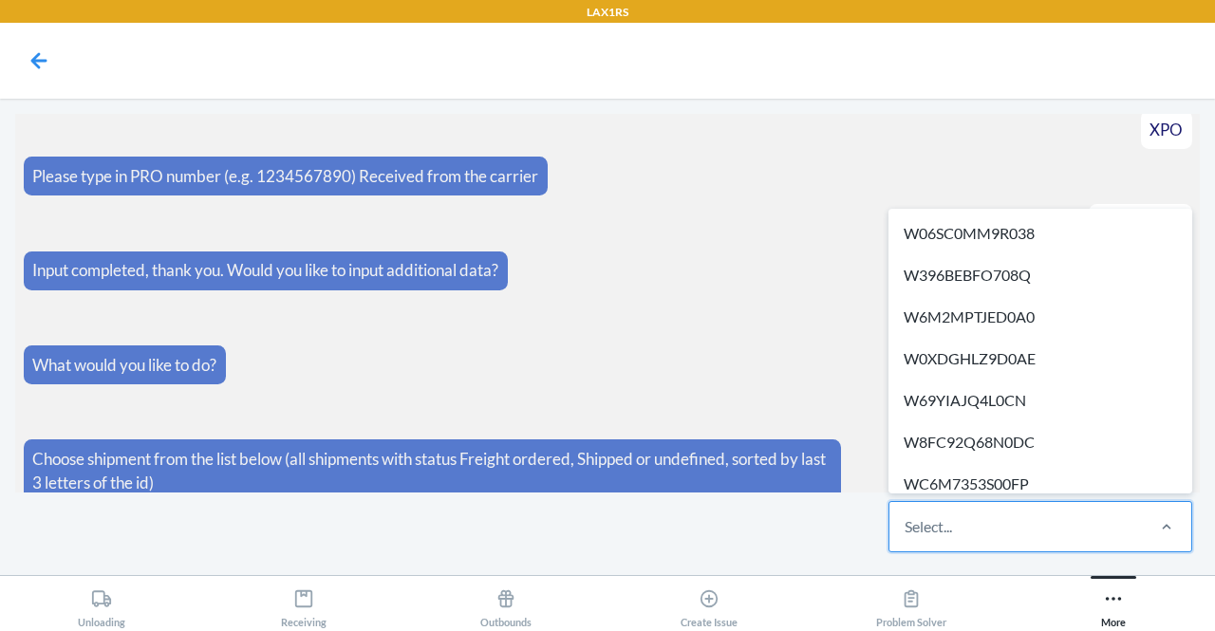
click at [1021, 531] on div "Select..." at bounding box center [1015, 526] width 252 height 49
click at [906, 531] on input "option W06SC0MM9R038 focused, 1 of 517. 517 results available. Use Up and Down …" at bounding box center [906, 526] width 2 height 23
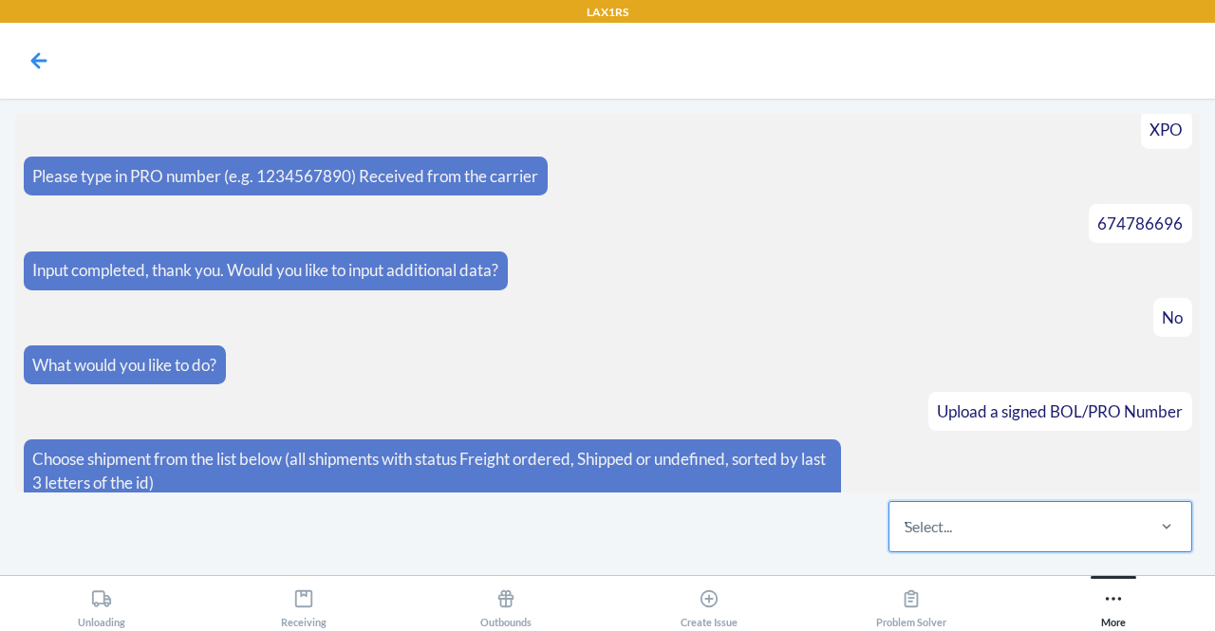
type input "WWXRLQ7WN2WP5"
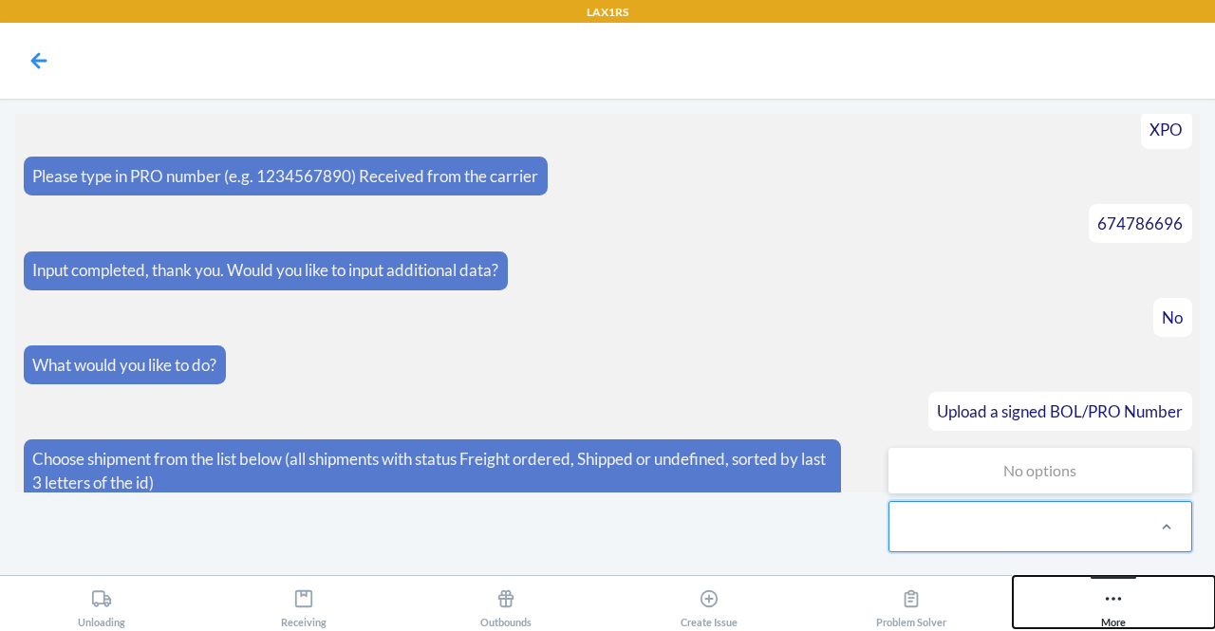
click at [1101, 603] on button "More" at bounding box center [1114, 602] width 202 height 52
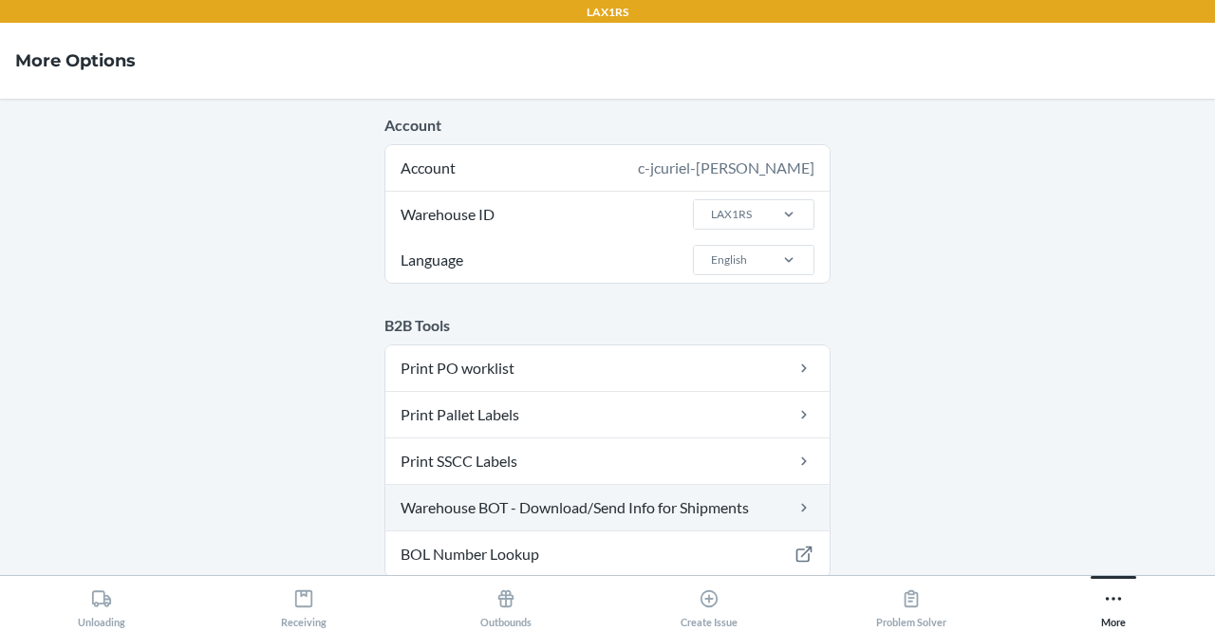
click at [576, 495] on link "Warehouse BOT - Download/Send Info for Shipments" at bounding box center [607, 508] width 444 height 46
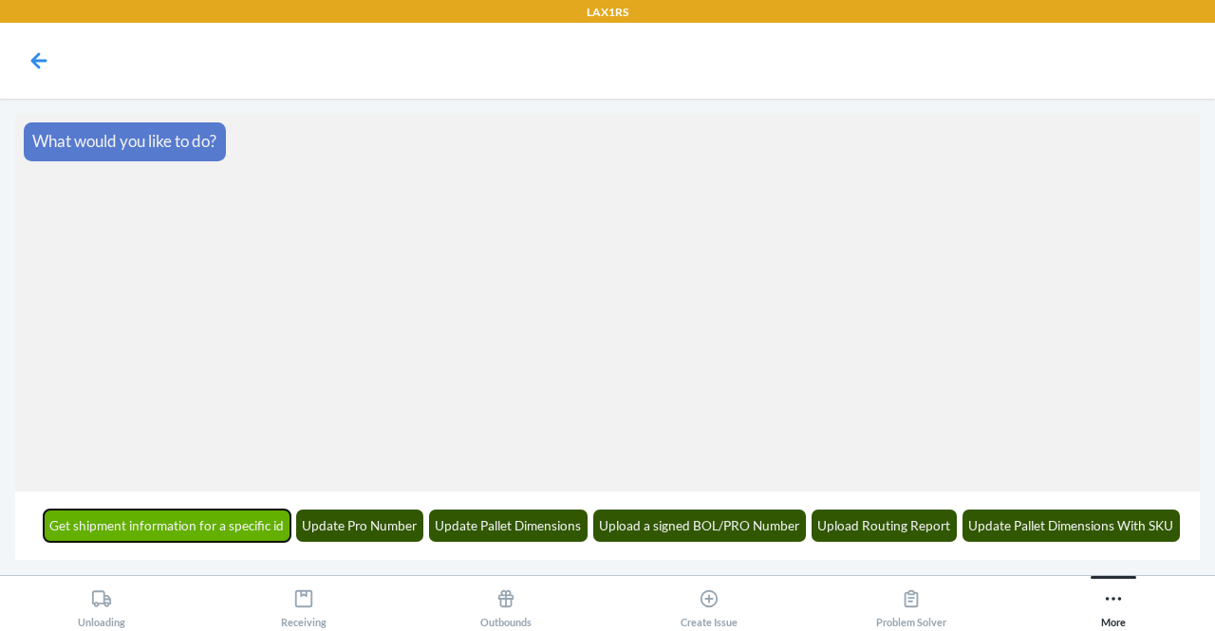
click at [93, 532] on button "Get shipment information for a specific id" at bounding box center [168, 526] width 248 height 32
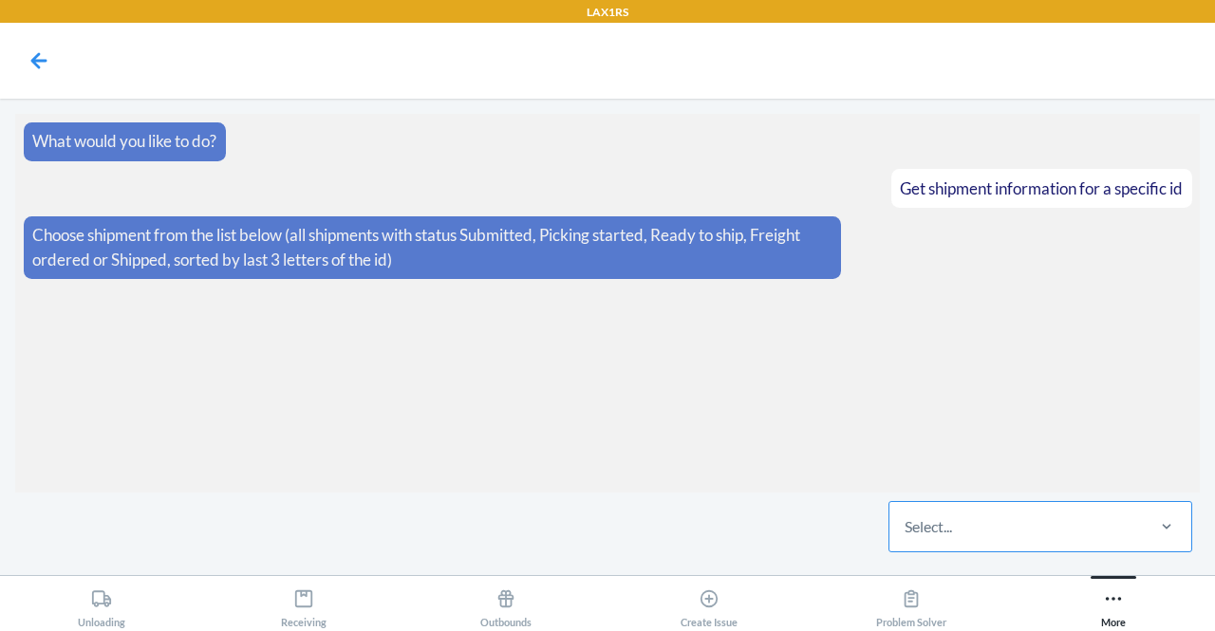
click at [1025, 535] on div "Select..." at bounding box center [1015, 526] width 252 height 49
click at [906, 535] on input "Select..." at bounding box center [906, 526] width 2 height 23
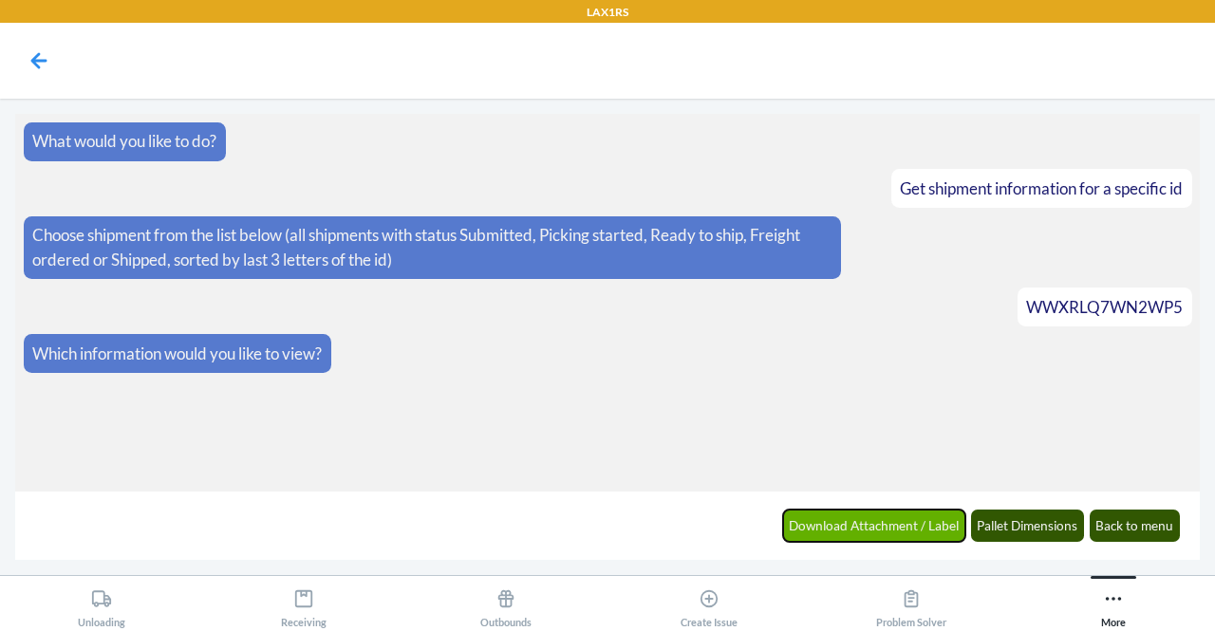
click at [944, 532] on button "Download Attachment / Label" at bounding box center [874, 526] width 183 height 32
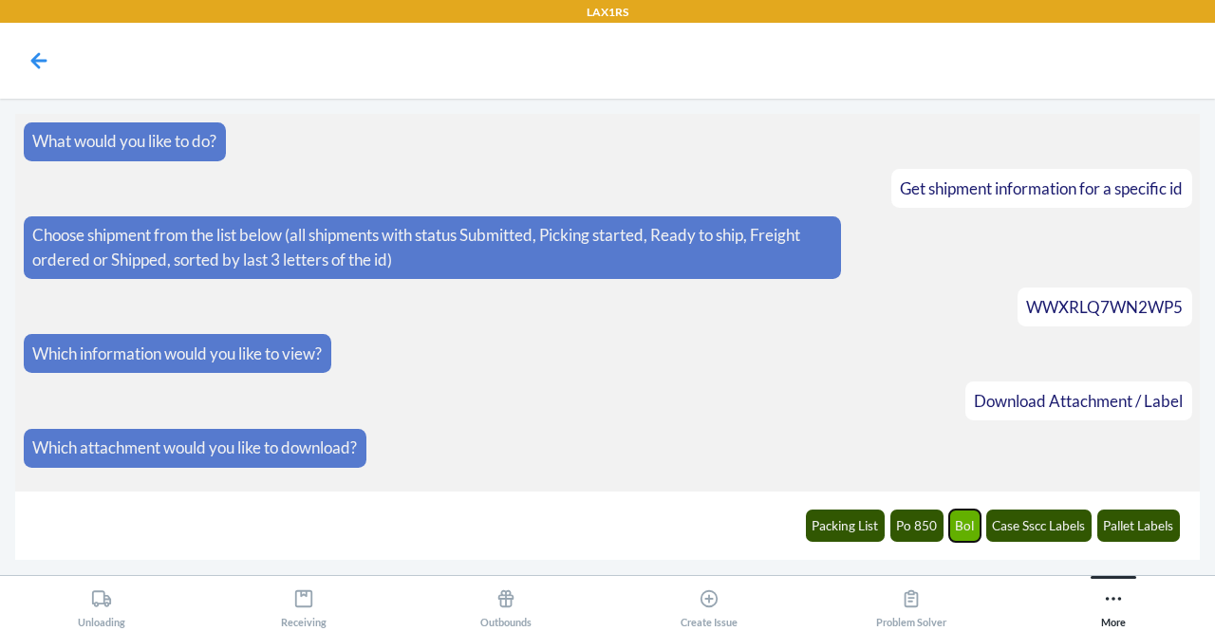
click at [970, 522] on button "Bol" at bounding box center [965, 526] width 32 height 32
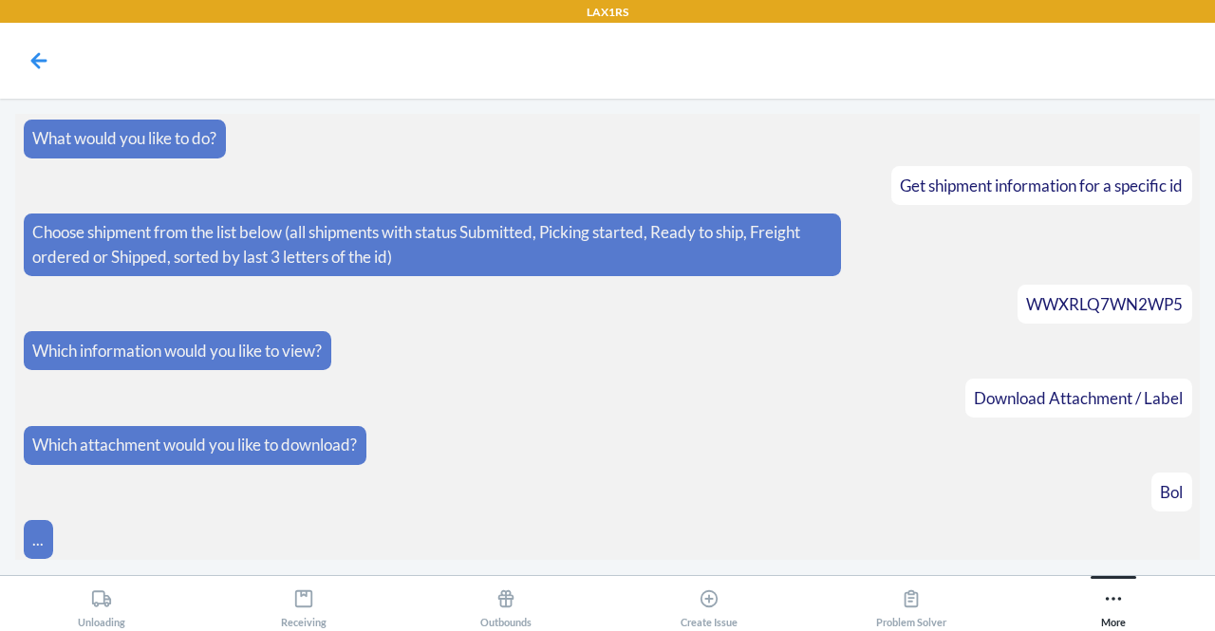
scroll to position [71, 0]
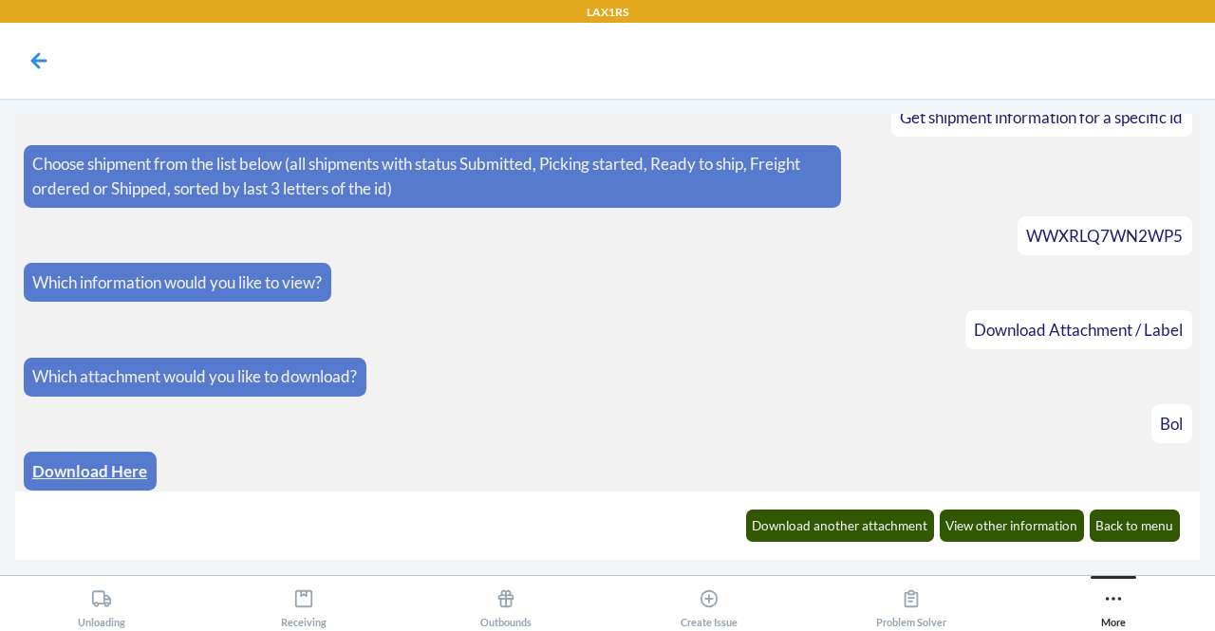
click at [110, 461] on link "Download Here" at bounding box center [89, 471] width 115 height 20
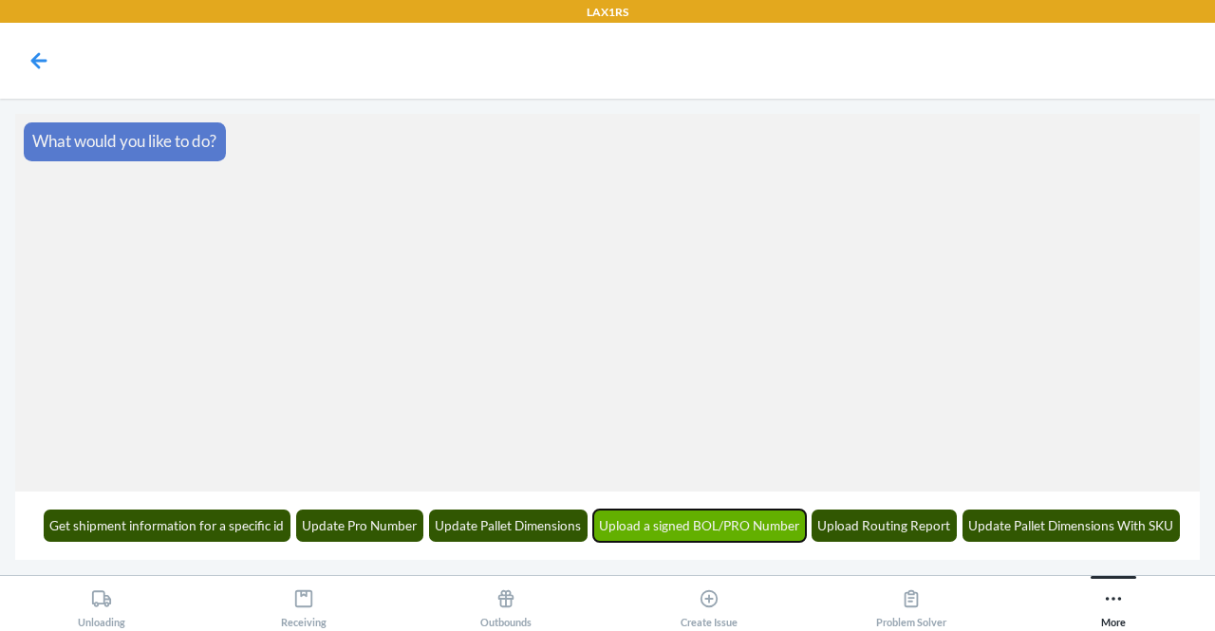
click at [687, 532] on button "Upload a signed BOL/PRO Number" at bounding box center [700, 526] width 214 height 32
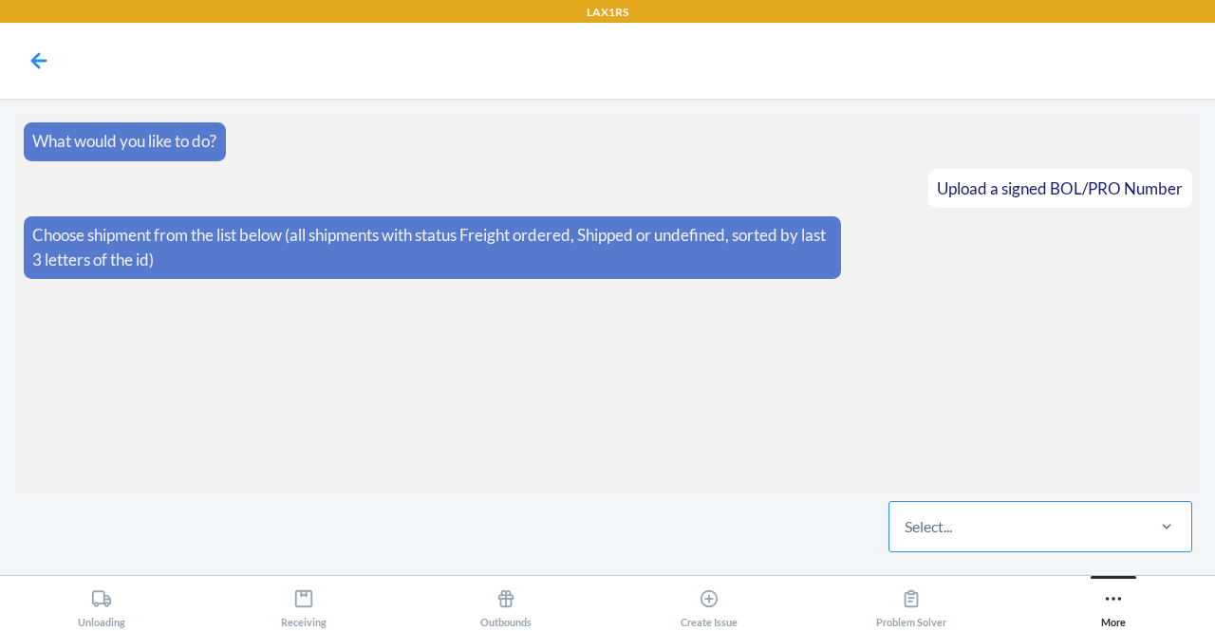
click at [973, 516] on div "Select..." at bounding box center [1015, 526] width 252 height 49
click at [906, 516] on input "Select..." at bounding box center [906, 526] width 2 height 23
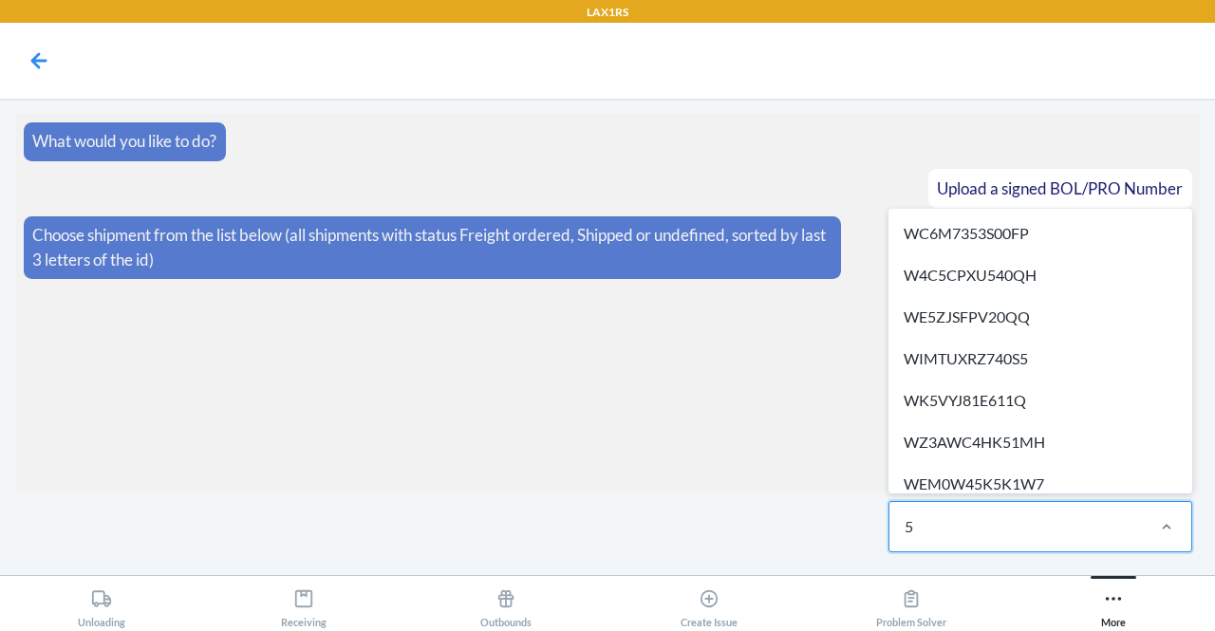
type input "5x"
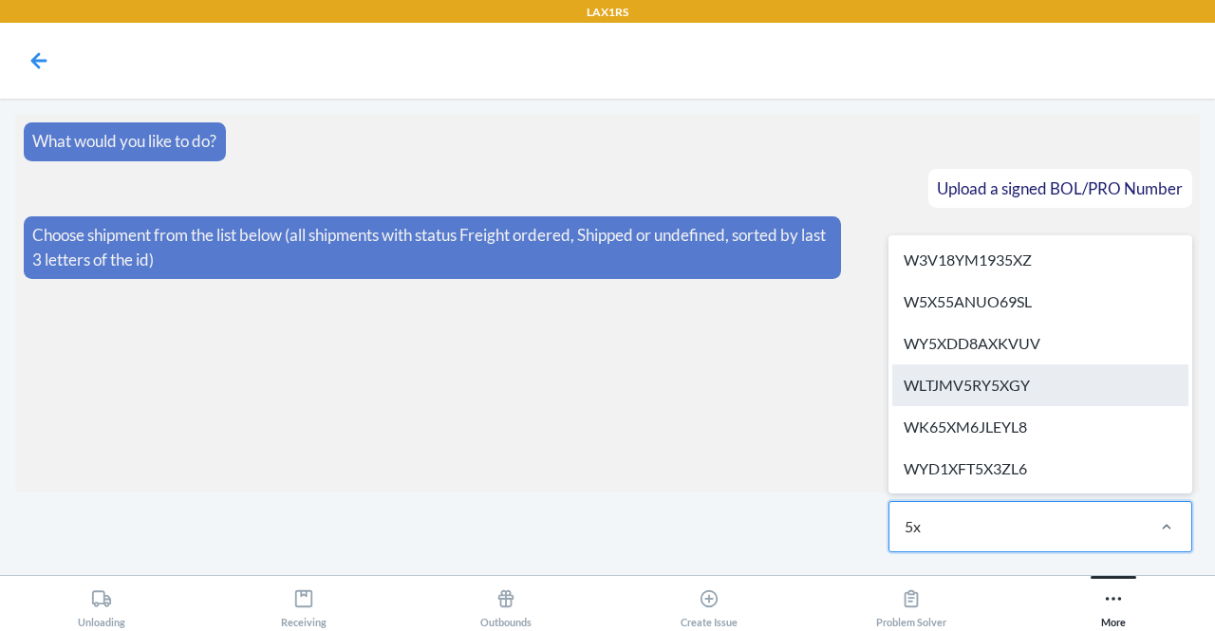
click at [985, 388] on div "WLTJMV5RY5XGY" at bounding box center [1040, 385] width 296 height 42
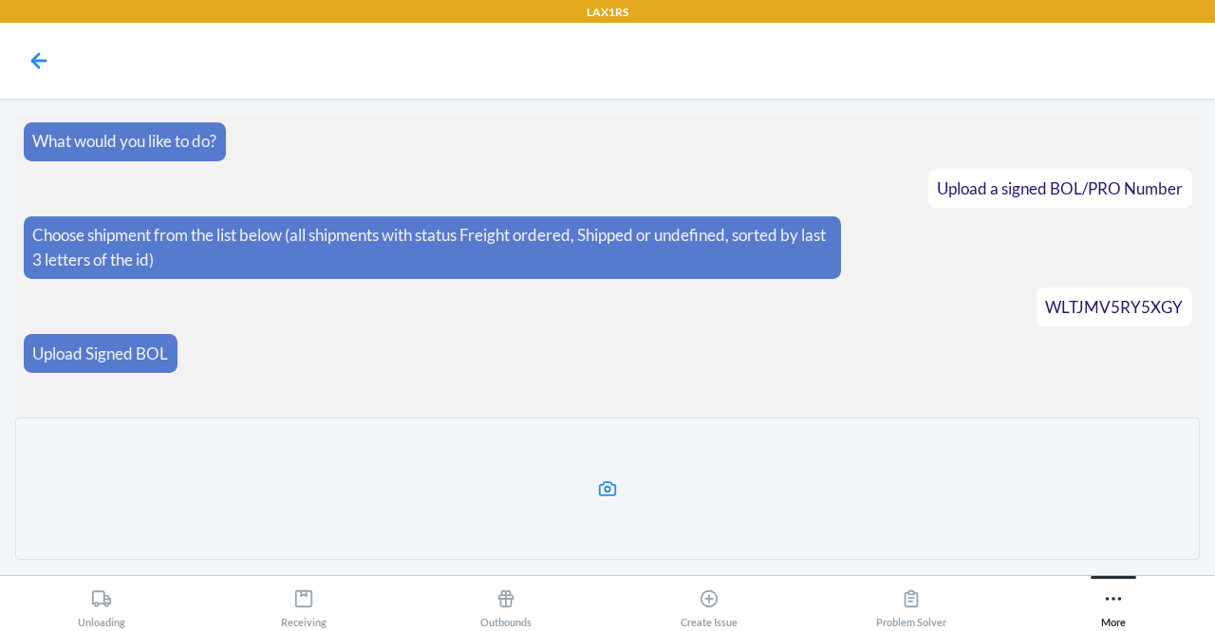
click at [598, 495] on icon at bounding box center [608, 489] width 22 height 22
click at [0, 0] on input "file" at bounding box center [0, 0] width 0 height 0
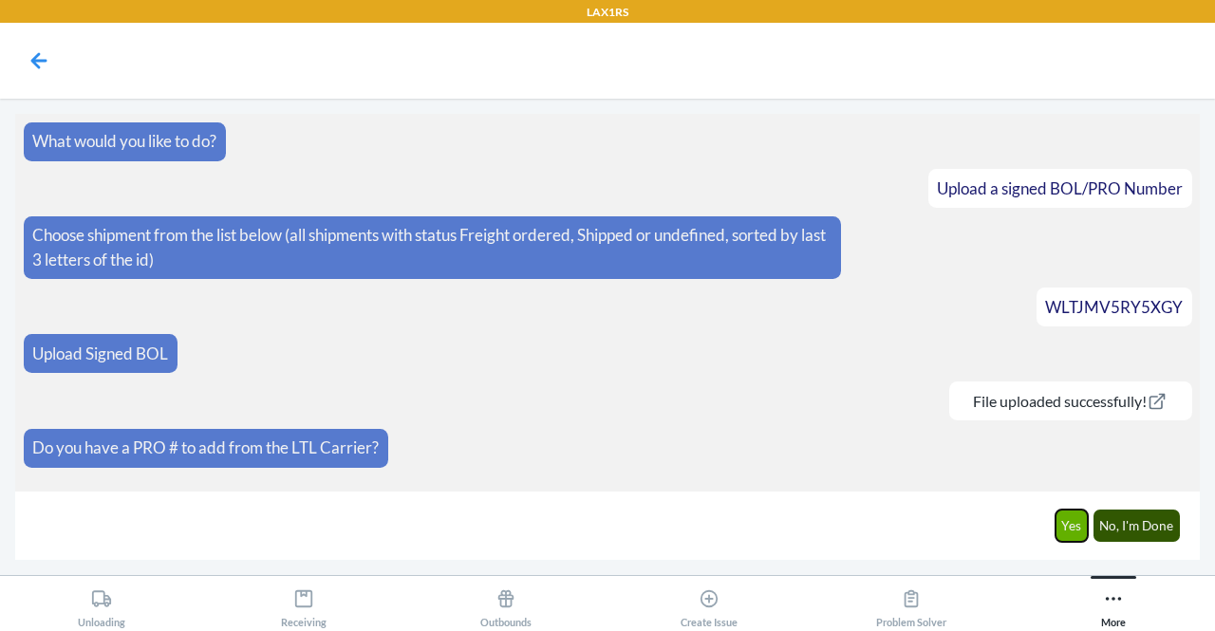
click at [1078, 514] on button "Yes" at bounding box center [1071, 526] width 33 height 32
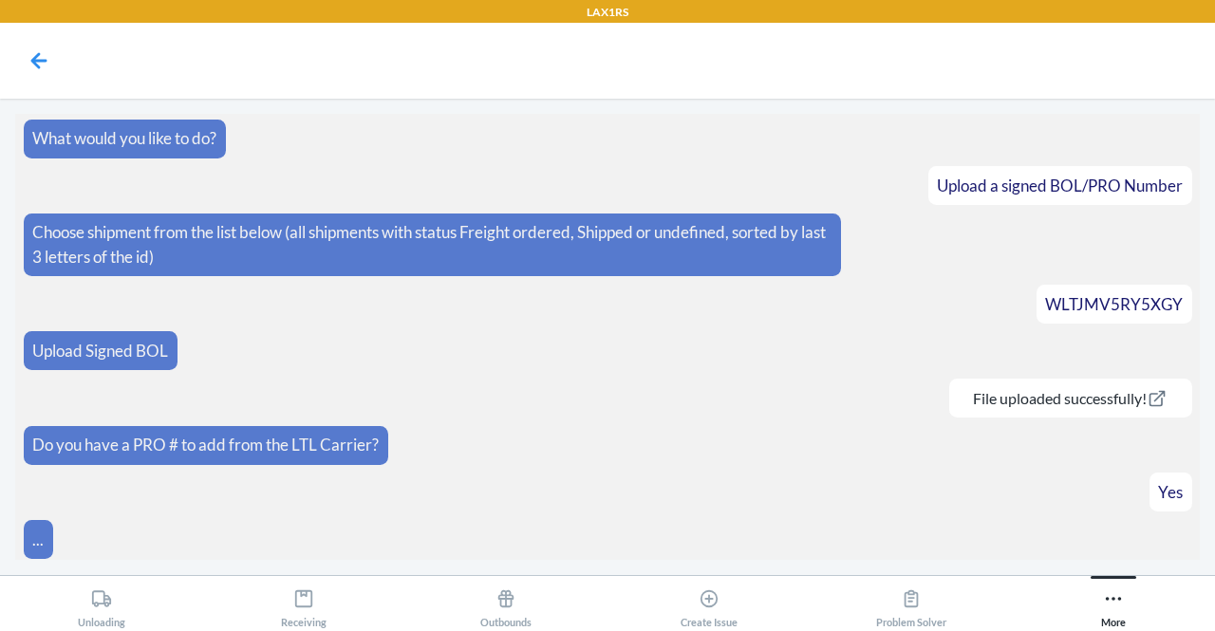
scroll to position [44, 0]
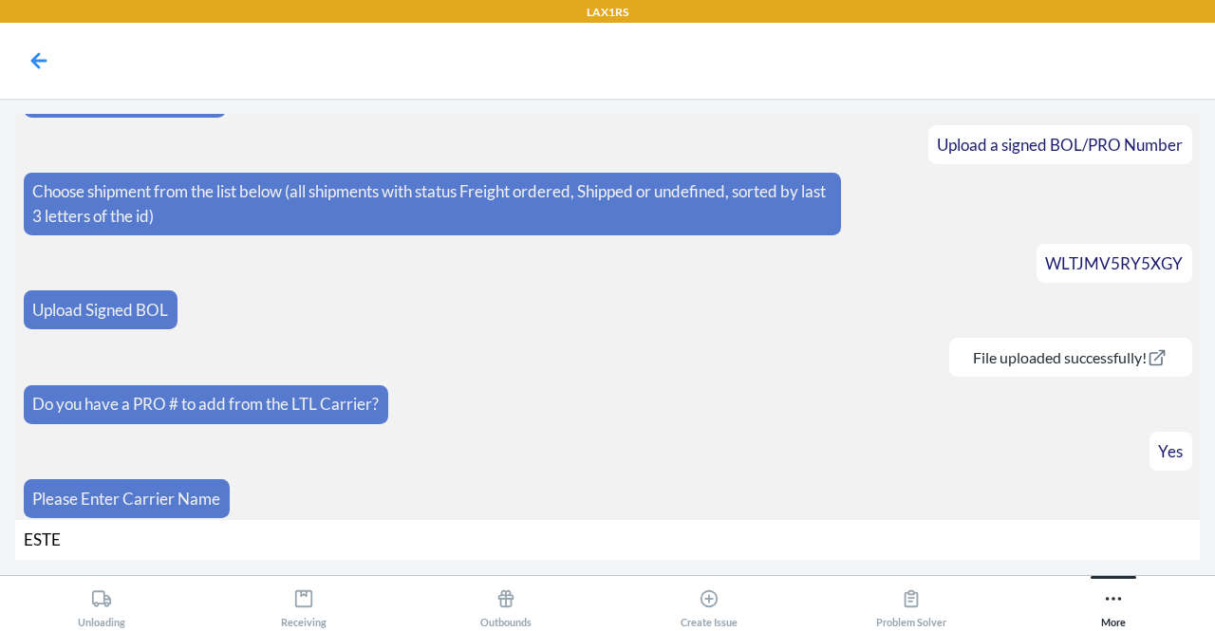
type input "[PERSON_NAME]"
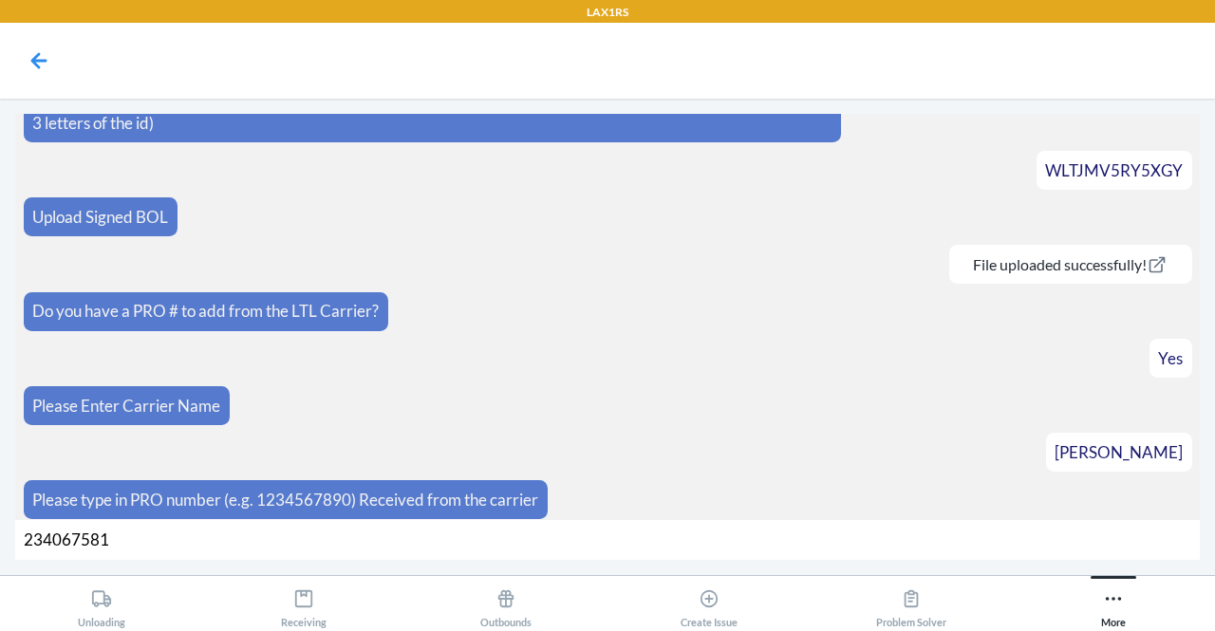
type input "2340675813"
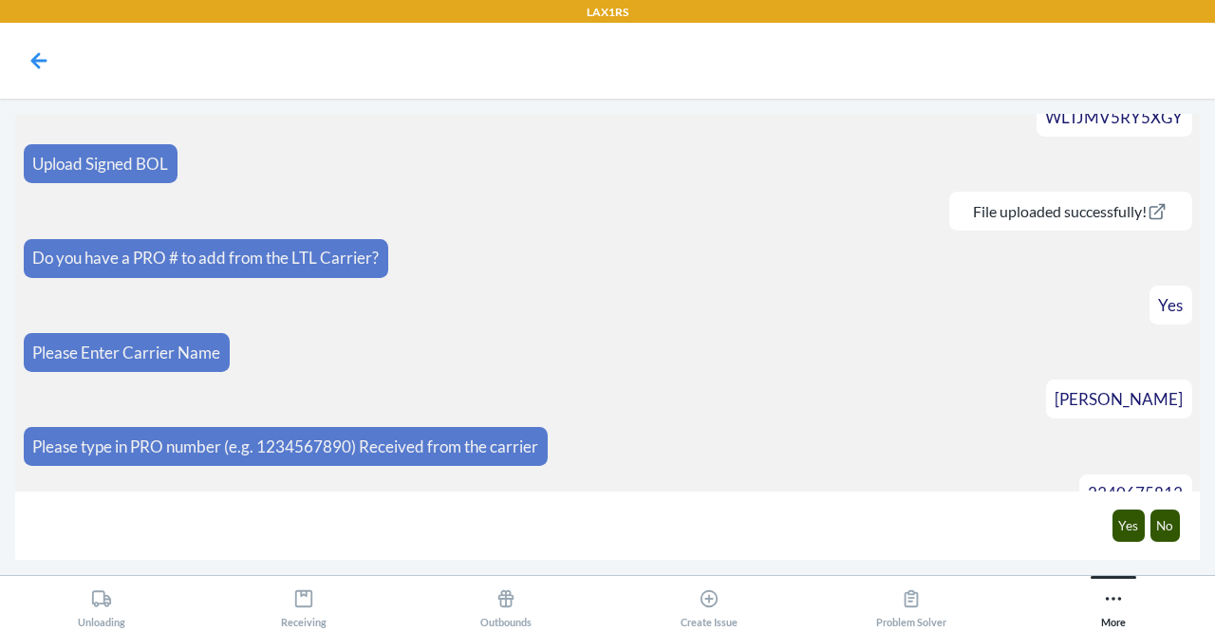
scroll to position [257, 0]
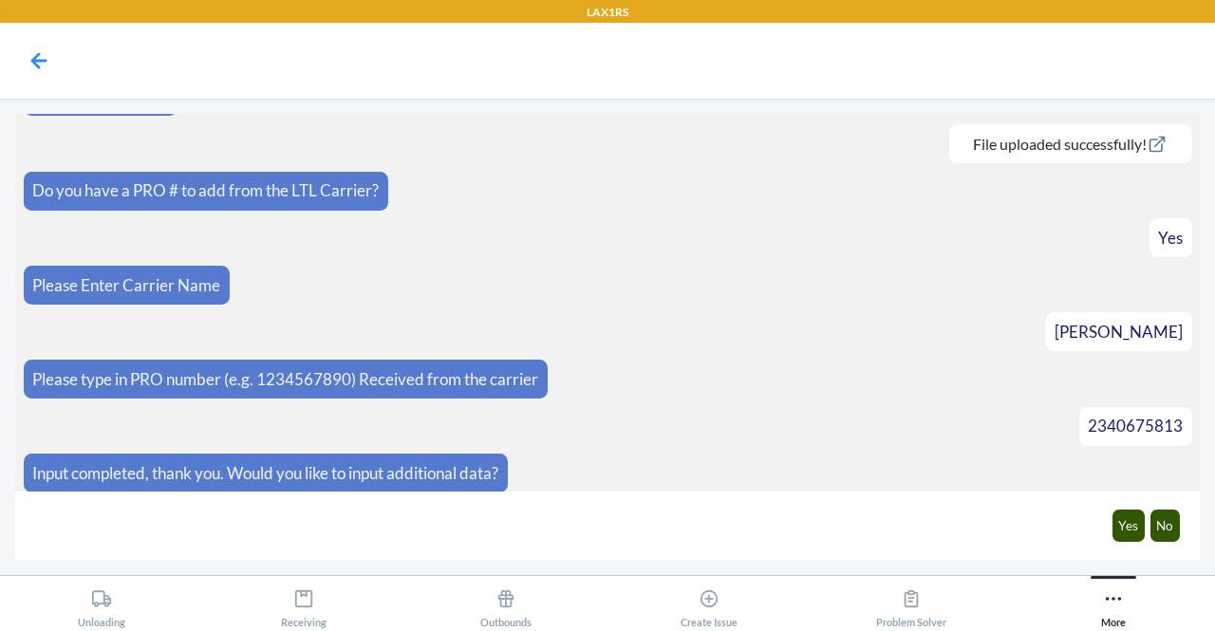
click at [1183, 532] on div "Yes No" at bounding box center [1145, 525] width 91 height 52
click at [1184, 529] on div "Yes No" at bounding box center [1145, 525] width 91 height 52
click at [1183, 531] on div "Yes No" at bounding box center [1145, 525] width 91 height 52
click at [1173, 533] on button "No" at bounding box center [1165, 526] width 30 height 32
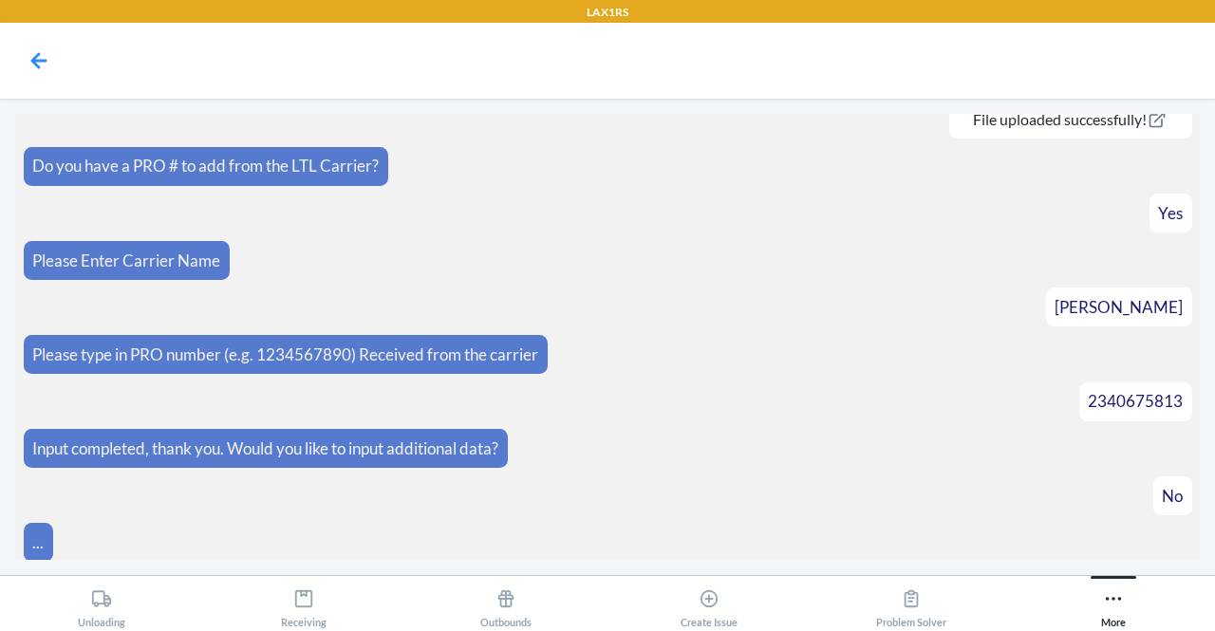
scroll to position [350, 0]
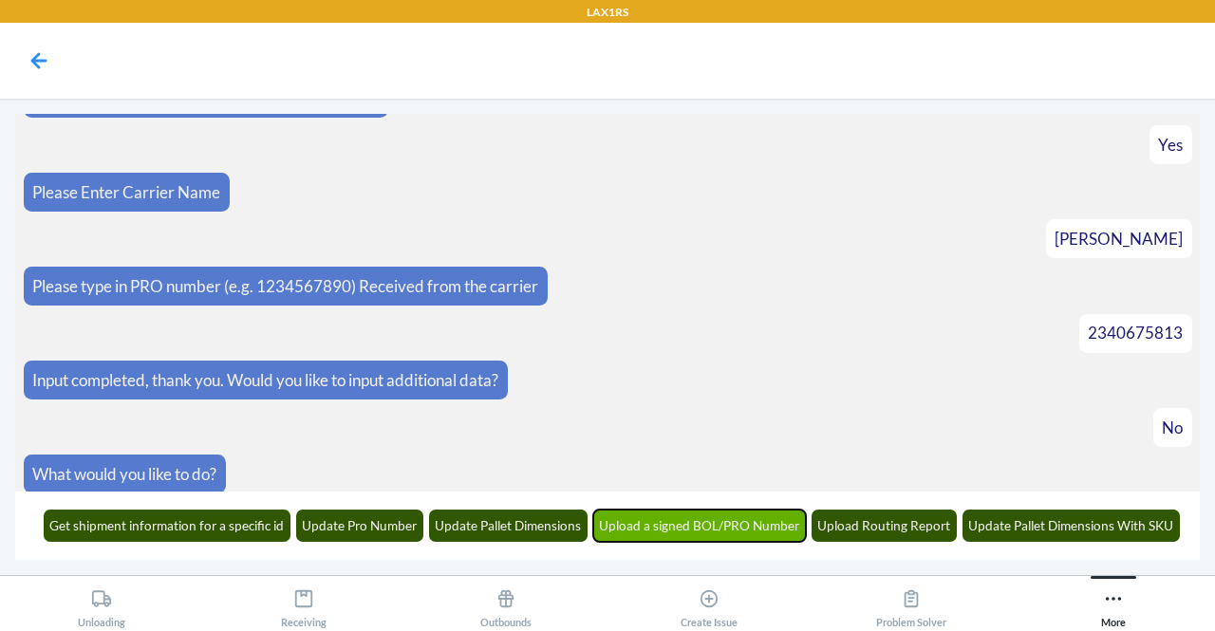
click at [670, 524] on button "Upload a signed BOL/PRO Number" at bounding box center [700, 526] width 214 height 32
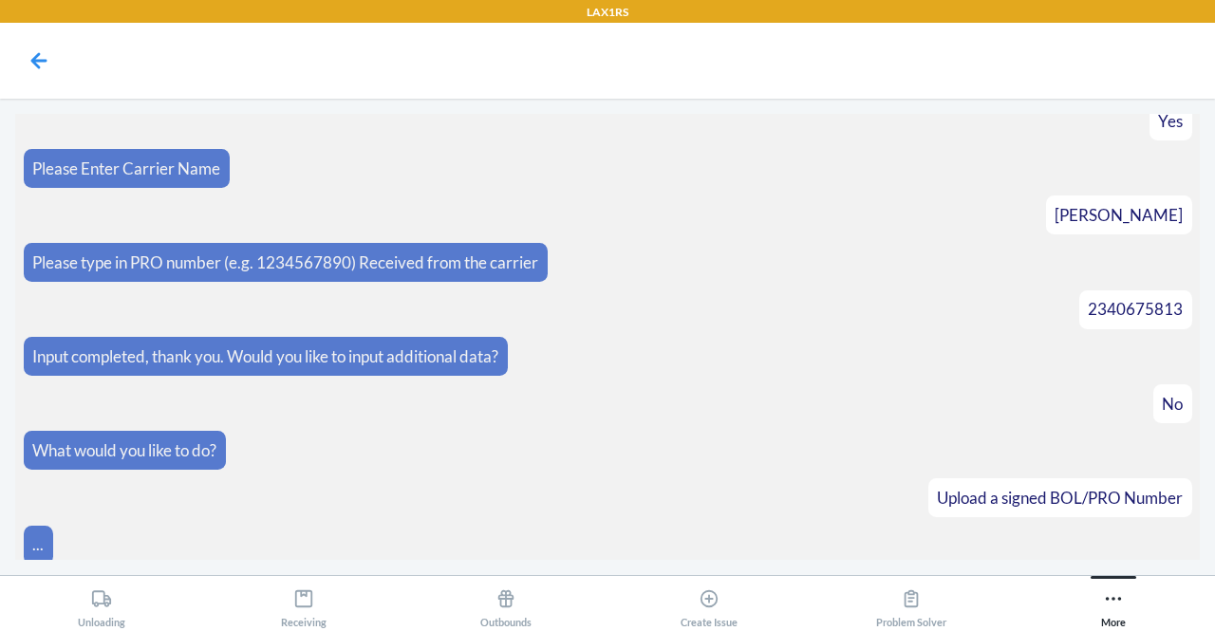
scroll to position [466, 0]
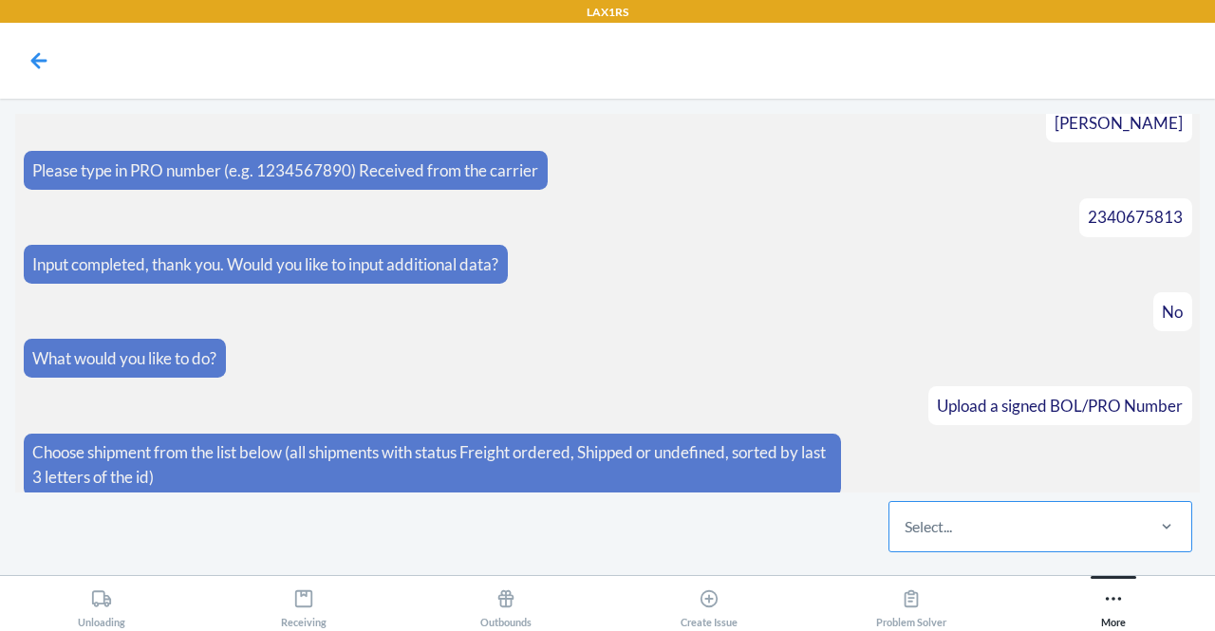
click at [1029, 529] on div "Select..." at bounding box center [1015, 526] width 252 height 49
click at [906, 529] on input "Select..." at bounding box center [906, 526] width 2 height 23
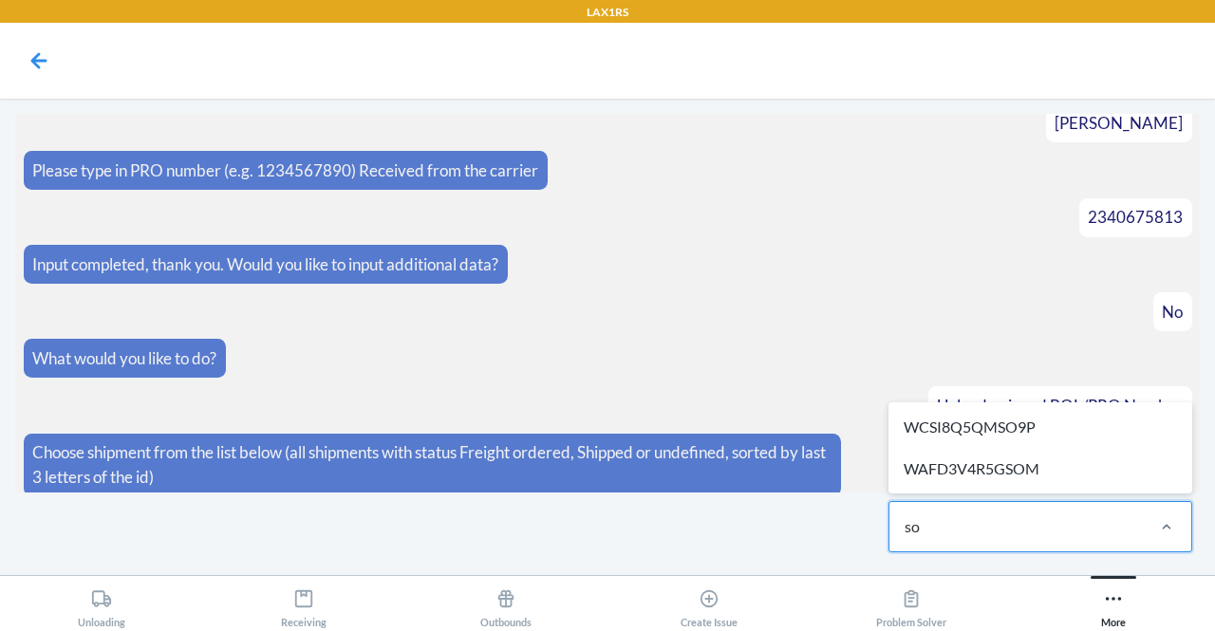
type input "so9"
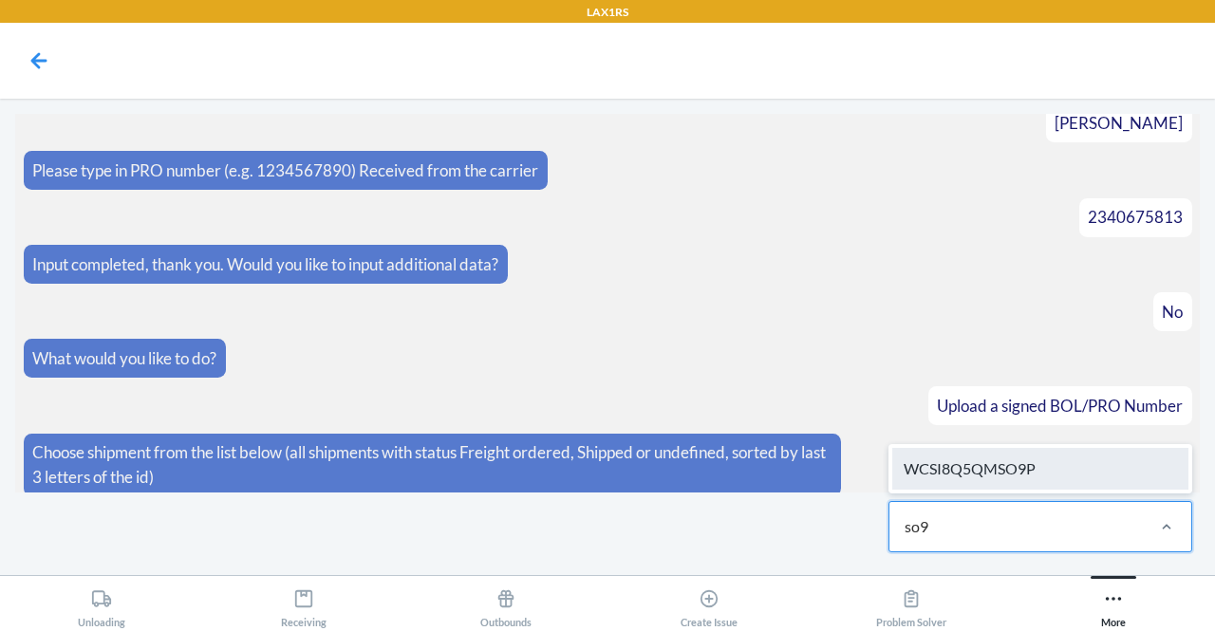
click at [1025, 468] on div "WCSI8Q5QMSO9P" at bounding box center [1040, 469] width 296 height 42
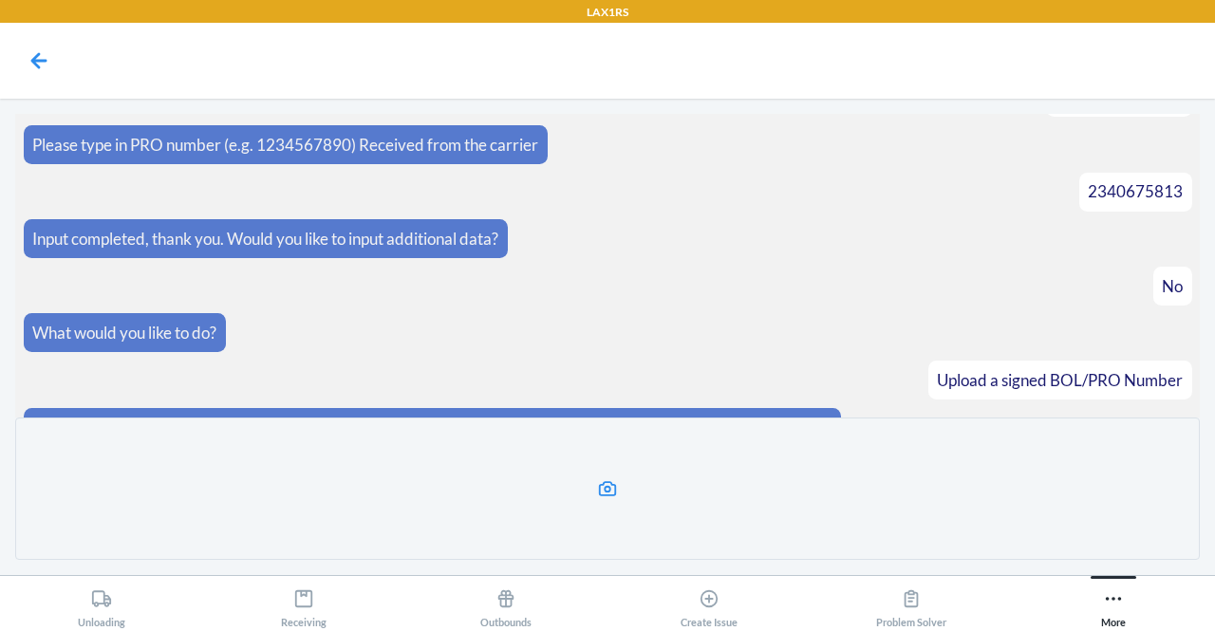
scroll to position [634, 0]
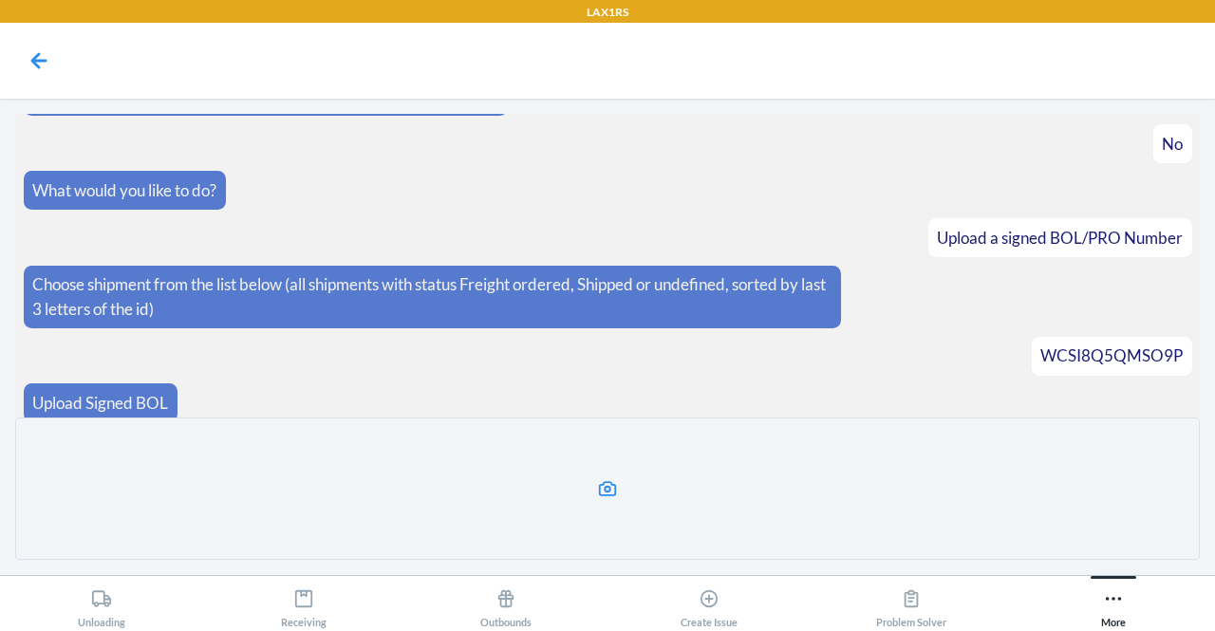
click at [606, 481] on icon at bounding box center [608, 488] width 18 height 15
click at [0, 0] on input "file" at bounding box center [0, 0] width 0 height 0
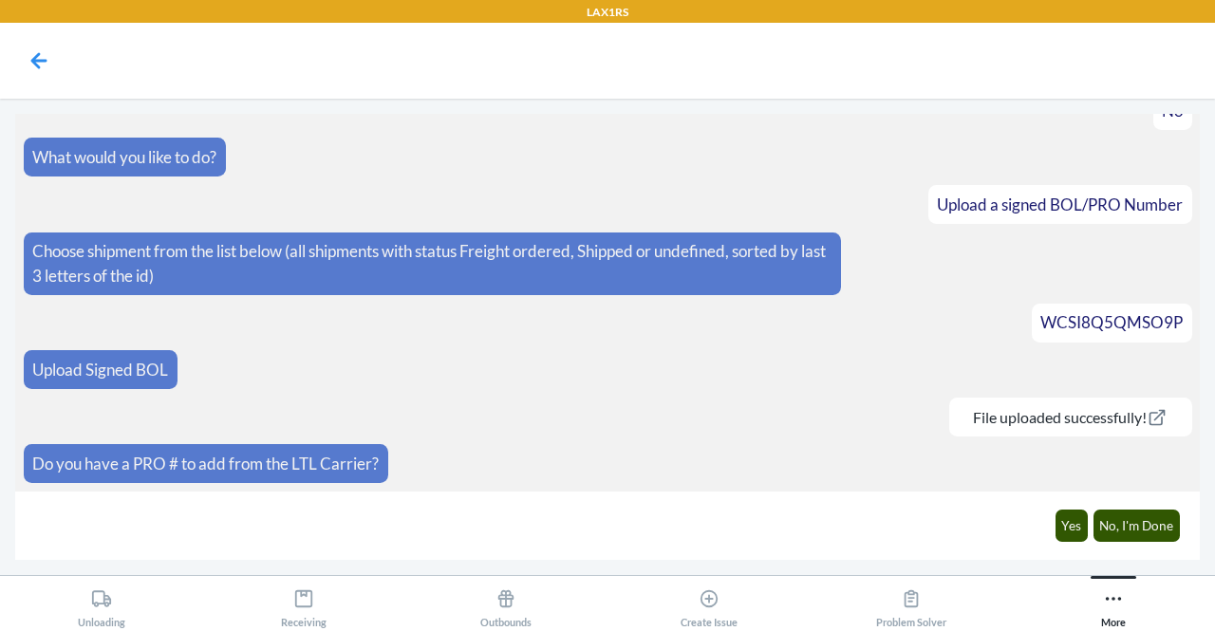
scroll to position [653, 0]
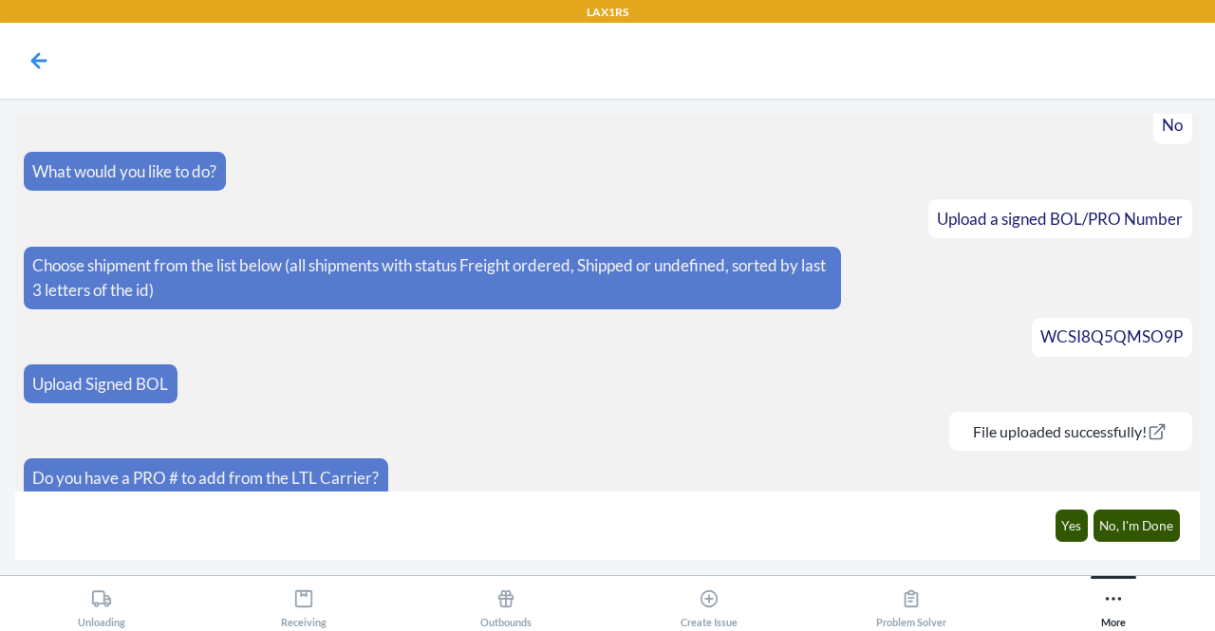
click at [941, 544] on article "Yes No, I'm Done" at bounding box center [608, 525] width 1168 height 52
click at [1071, 547] on div "Yes No, I'm Done" at bounding box center [1117, 525] width 148 height 52
click at [1073, 532] on button "Yes" at bounding box center [1071, 526] width 33 height 32
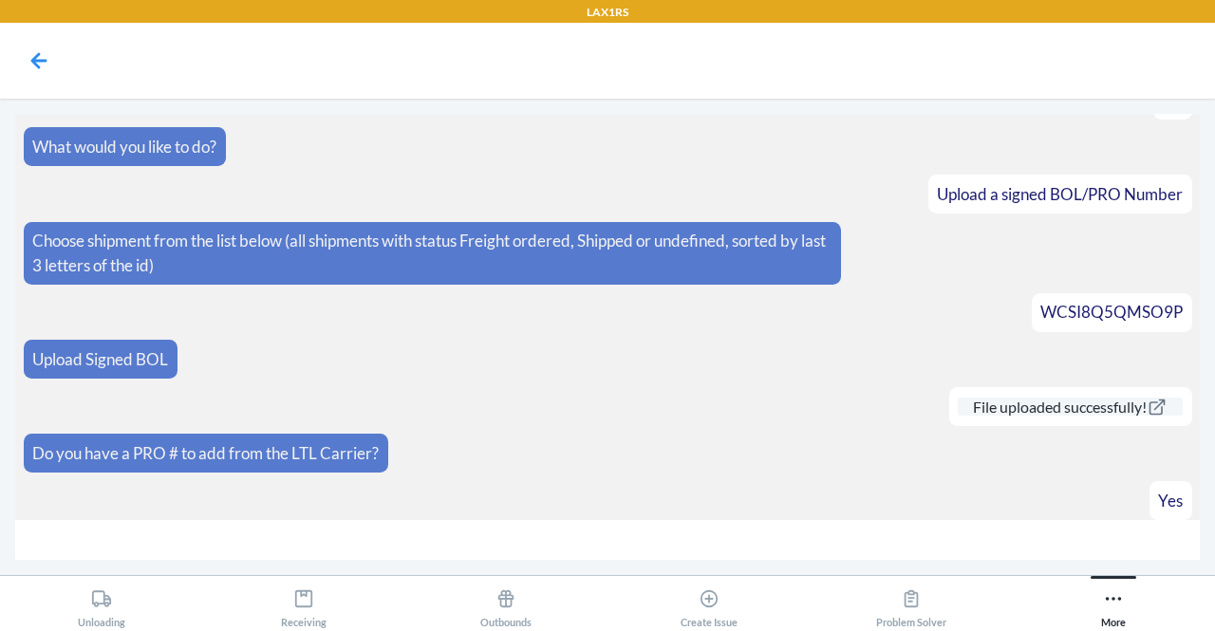
click at [1163, 400] on section "What would you like to do? Upload a signed BOL/PRO Number Choose shipment from …" at bounding box center [607, 317] width 1185 height 406
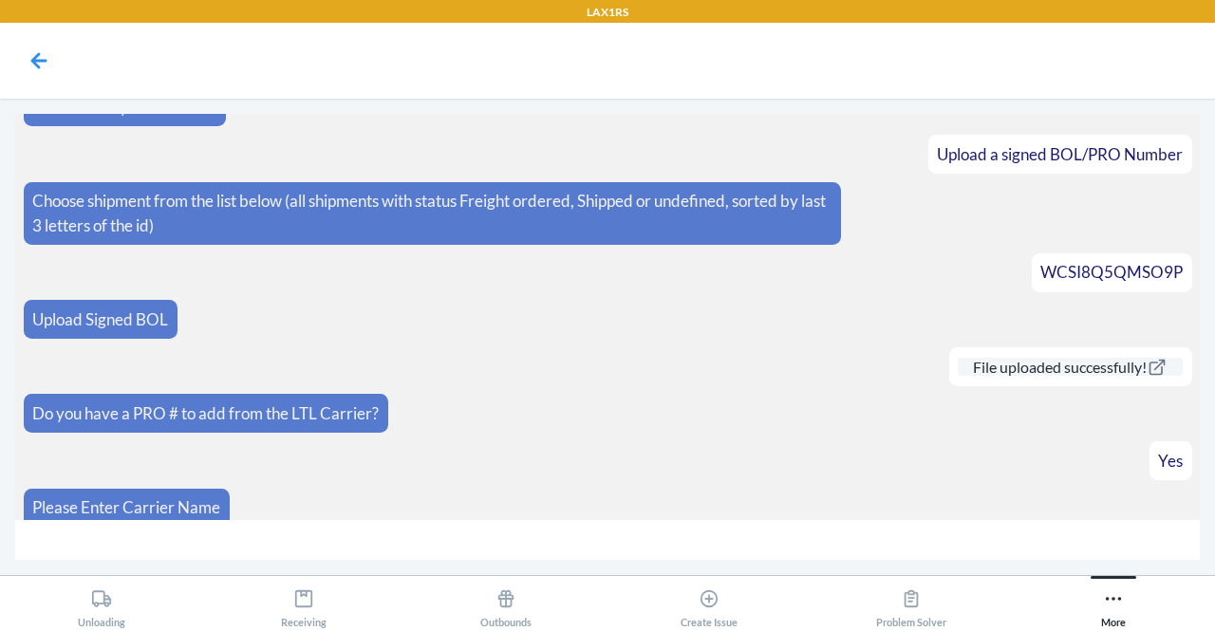
click at [1151, 362] on icon at bounding box center [1157, 367] width 16 height 16
